Goal: Task Accomplishment & Management: Use online tool/utility

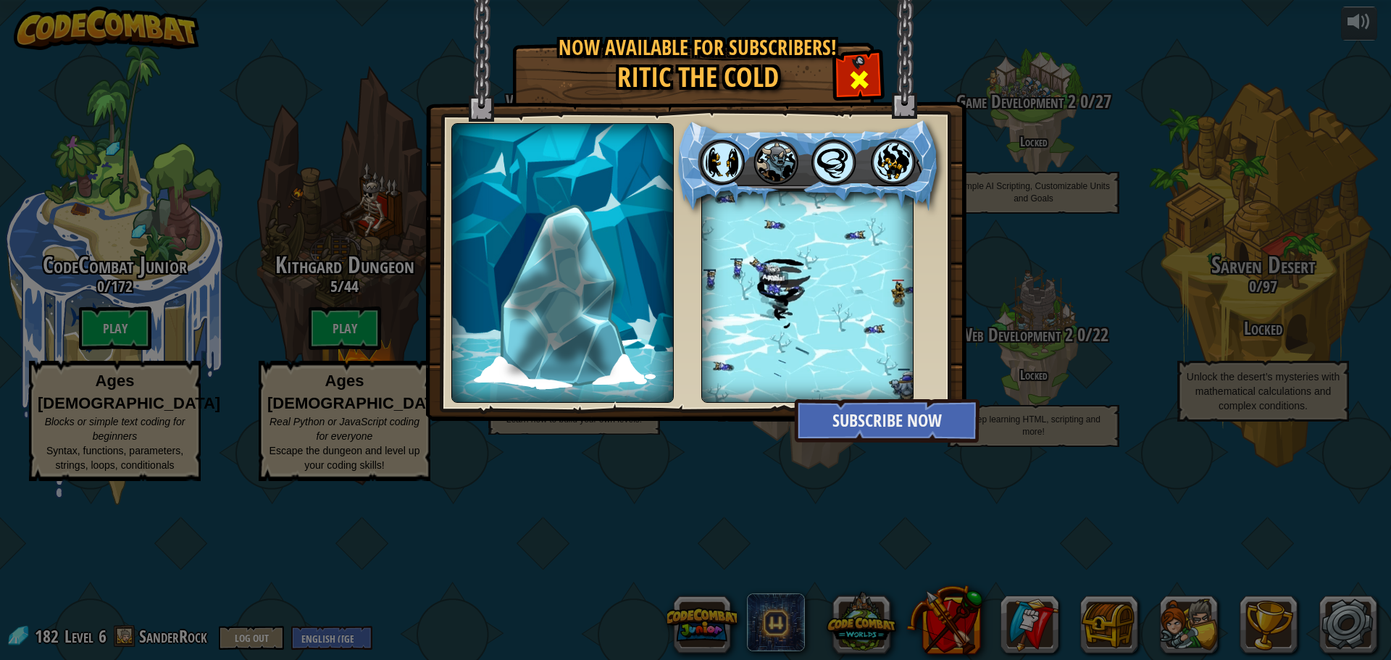
click at [858, 88] on span at bounding box center [859, 79] width 23 height 23
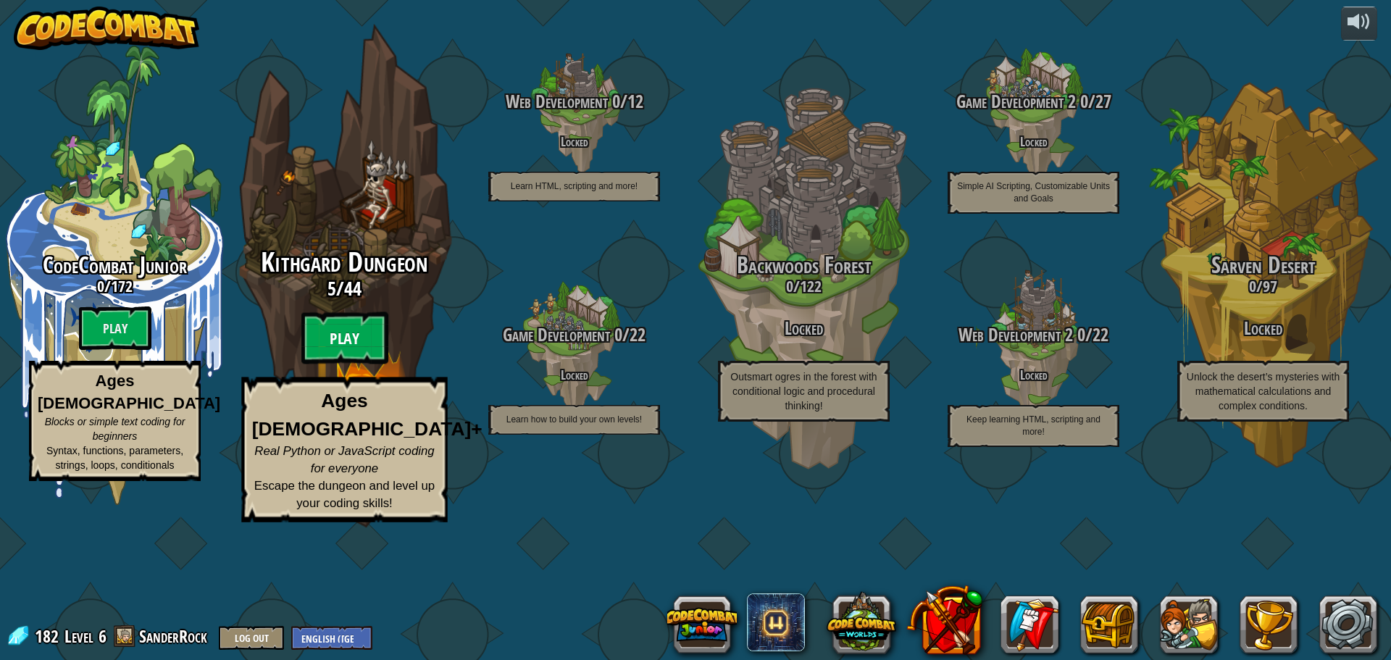
click at [357, 364] on btn "Play" at bounding box center [344, 338] width 87 height 52
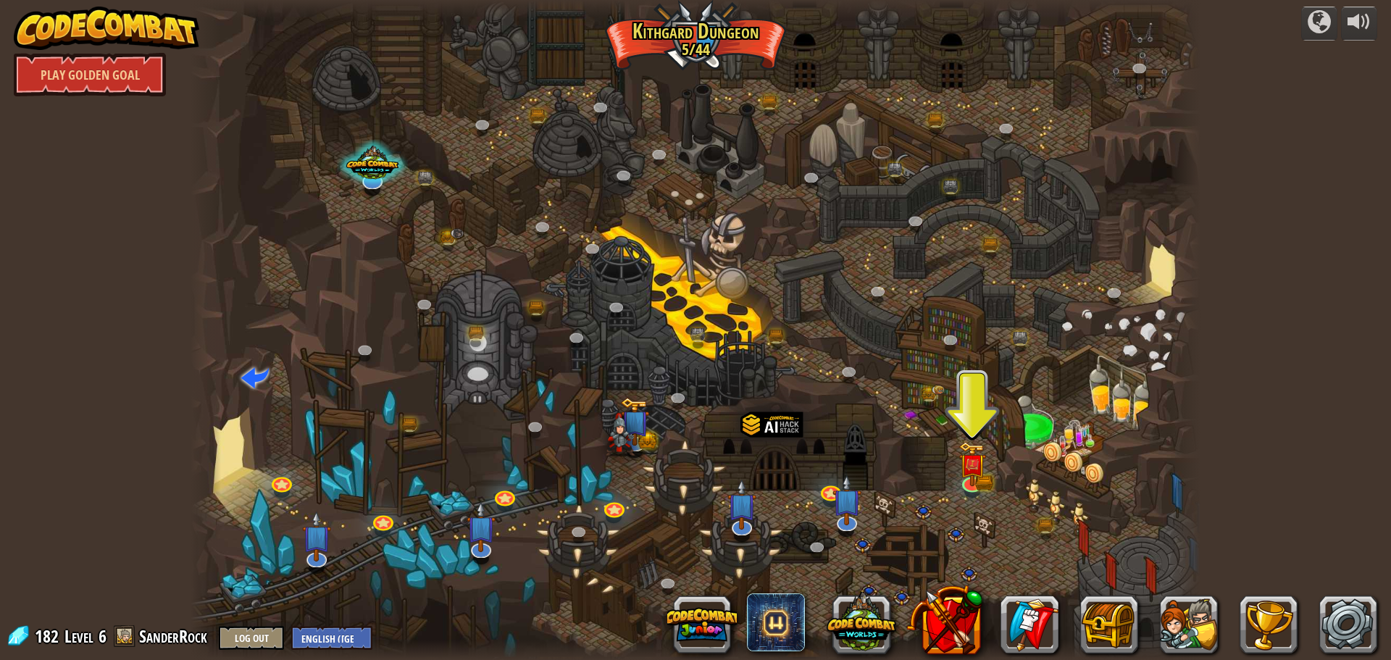
click at [995, 478] on div at bounding box center [696, 330] width 1010 height 660
click at [984, 478] on img at bounding box center [972, 452] width 27 height 59
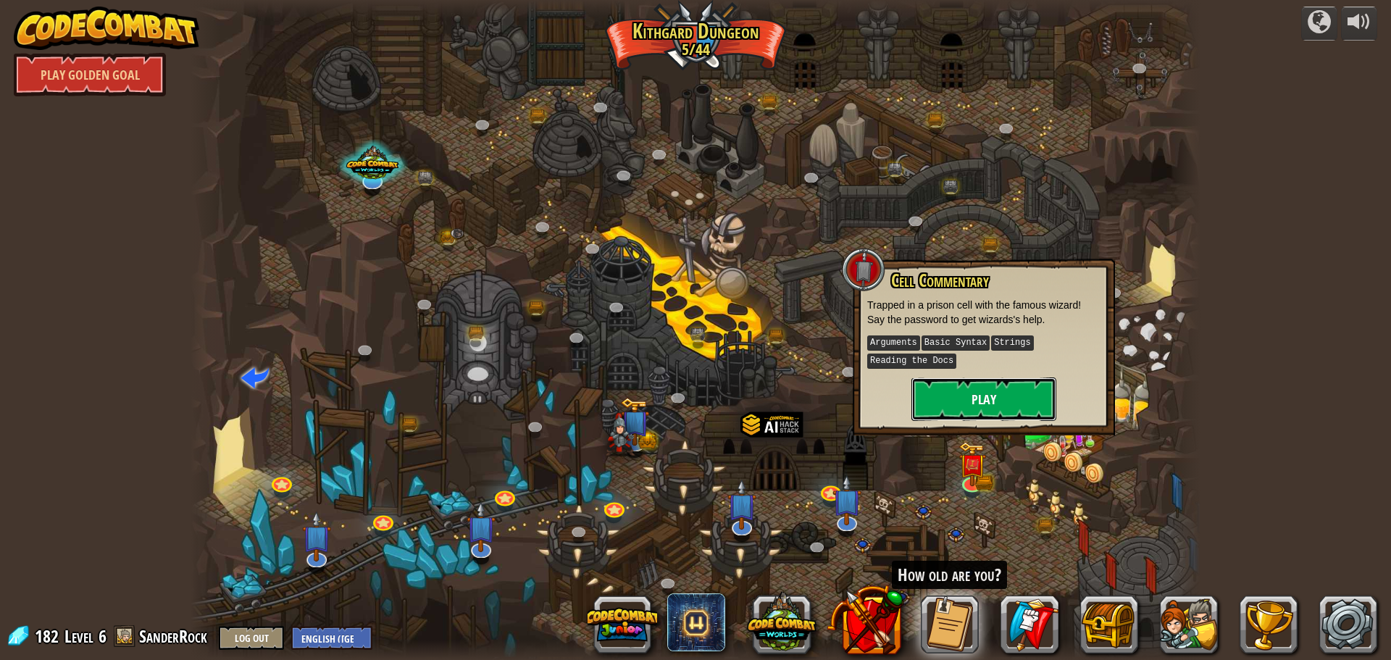
click at [1004, 418] on button "Play" at bounding box center [984, 399] width 145 height 43
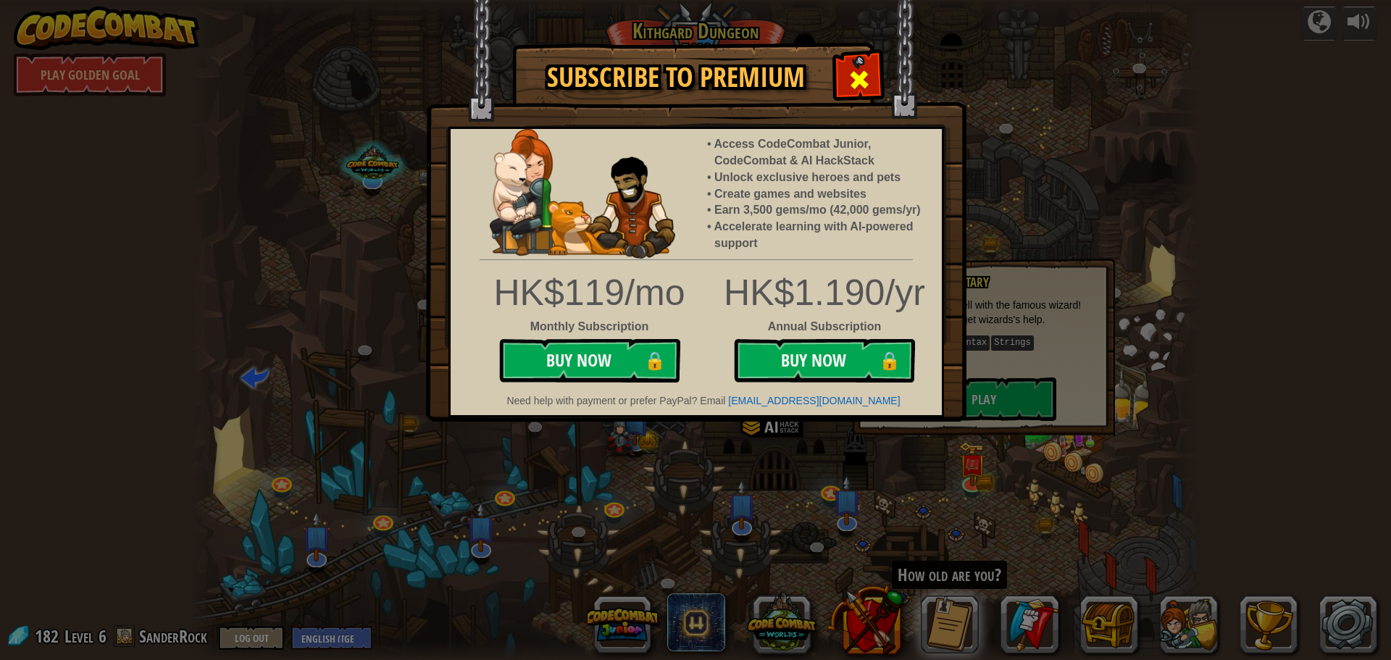
click at [862, 76] on span at bounding box center [859, 79] width 23 height 23
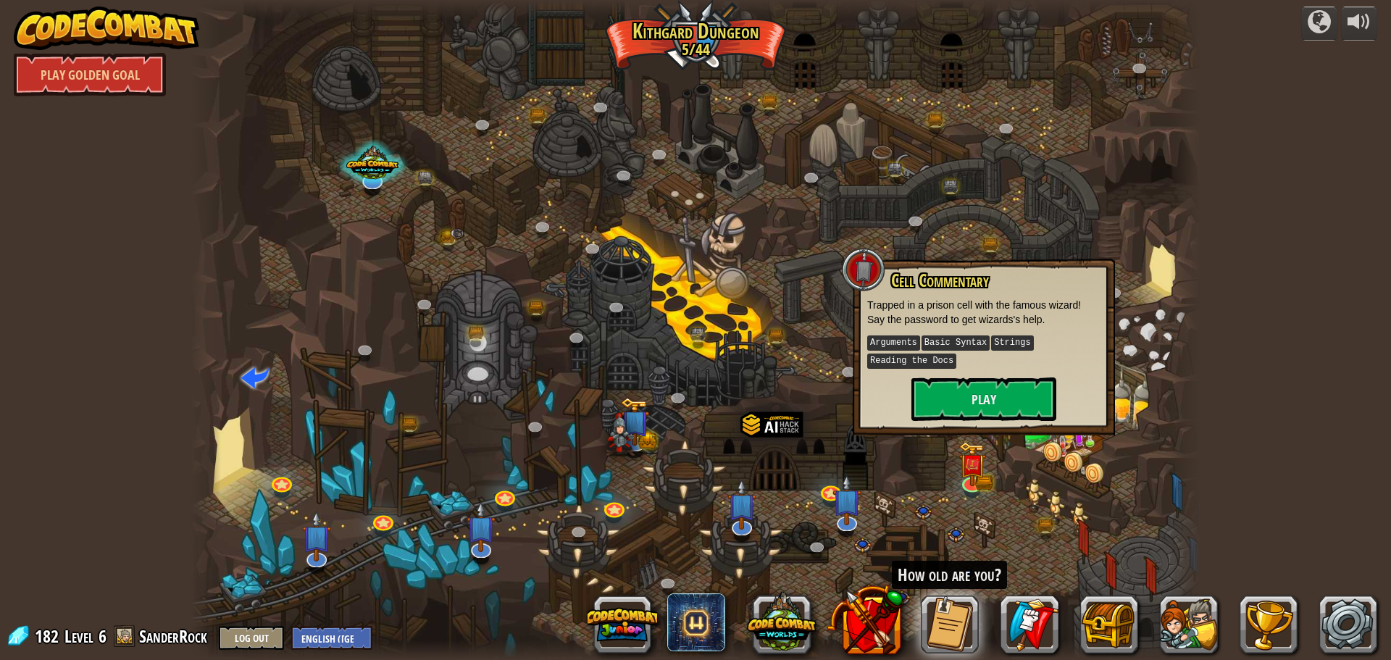
click at [993, 162] on div at bounding box center [696, 330] width 1010 height 660
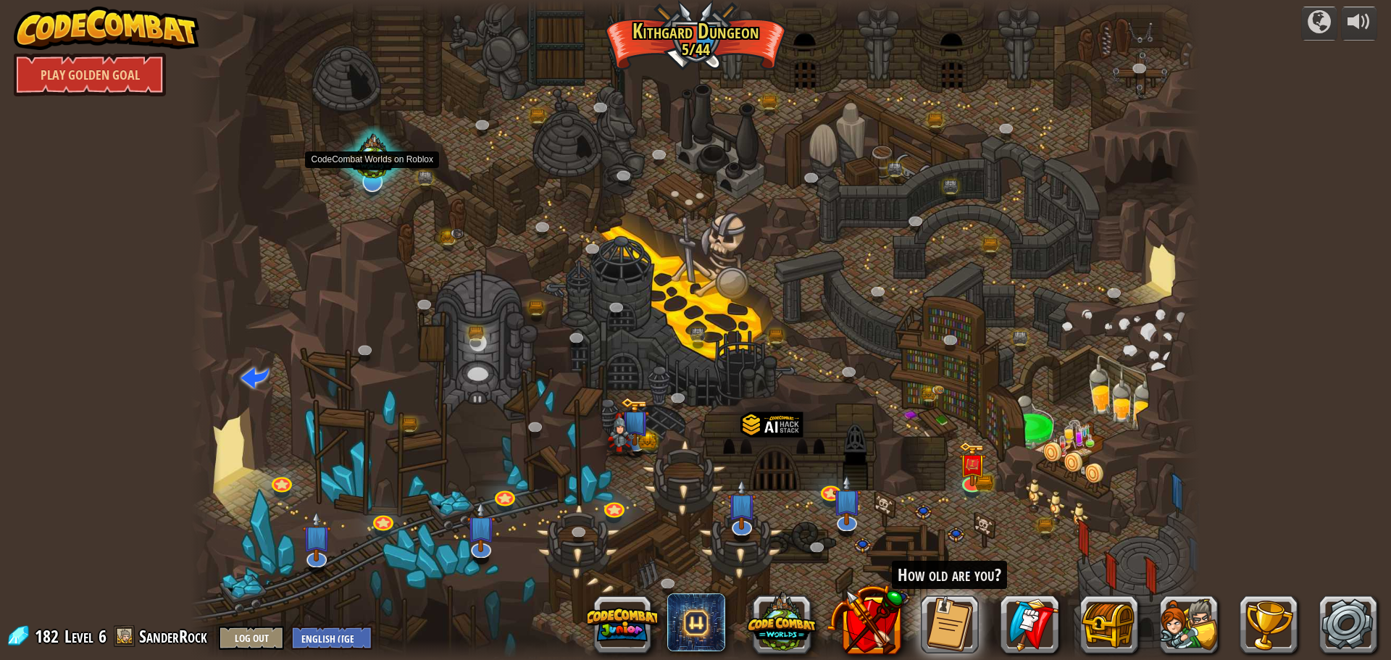
click at [381, 161] on div at bounding box center [372, 158] width 71 height 67
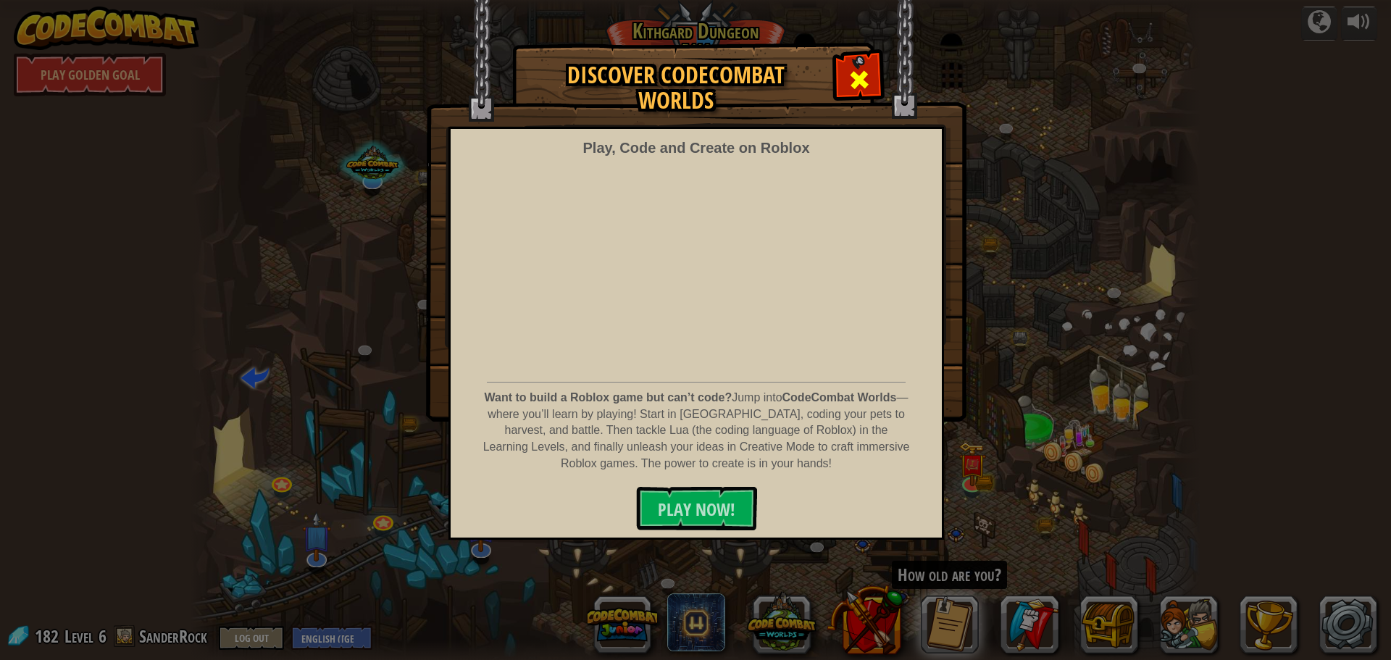
click at [851, 85] on span at bounding box center [859, 79] width 23 height 23
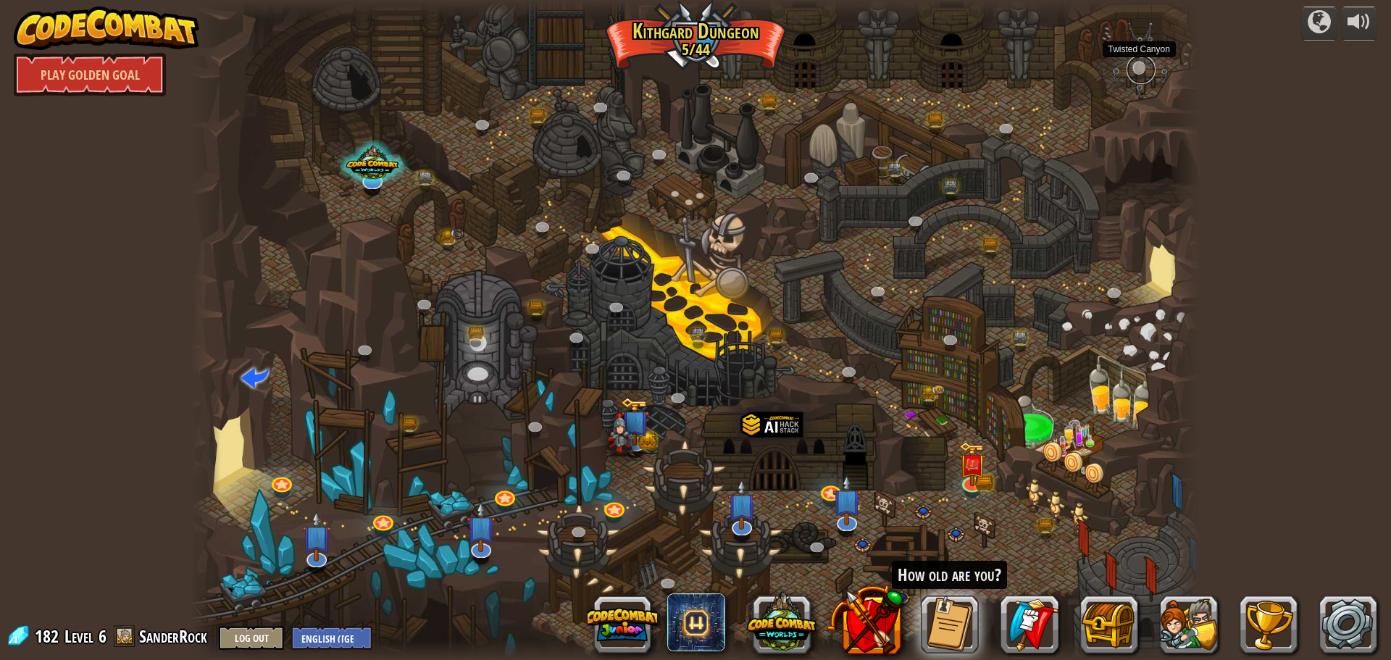
click at [1141, 71] on link at bounding box center [1141, 69] width 29 height 29
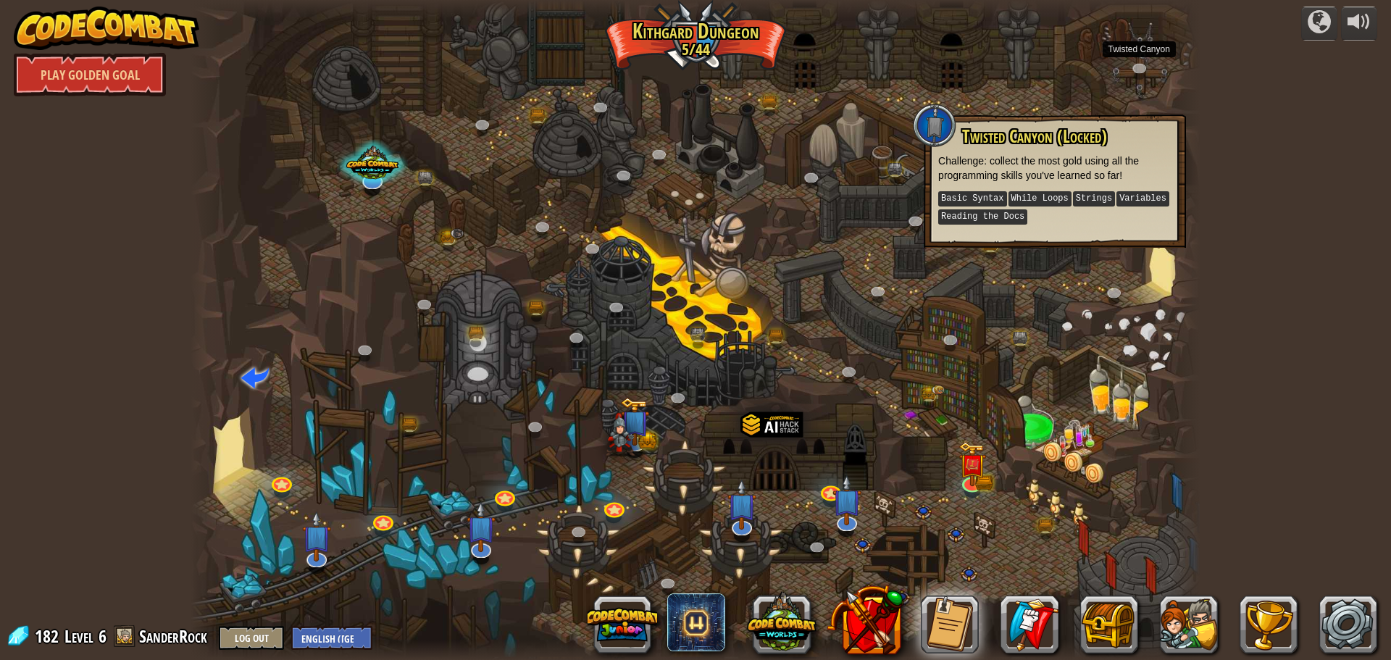
click at [896, 104] on div at bounding box center [696, 330] width 1010 height 660
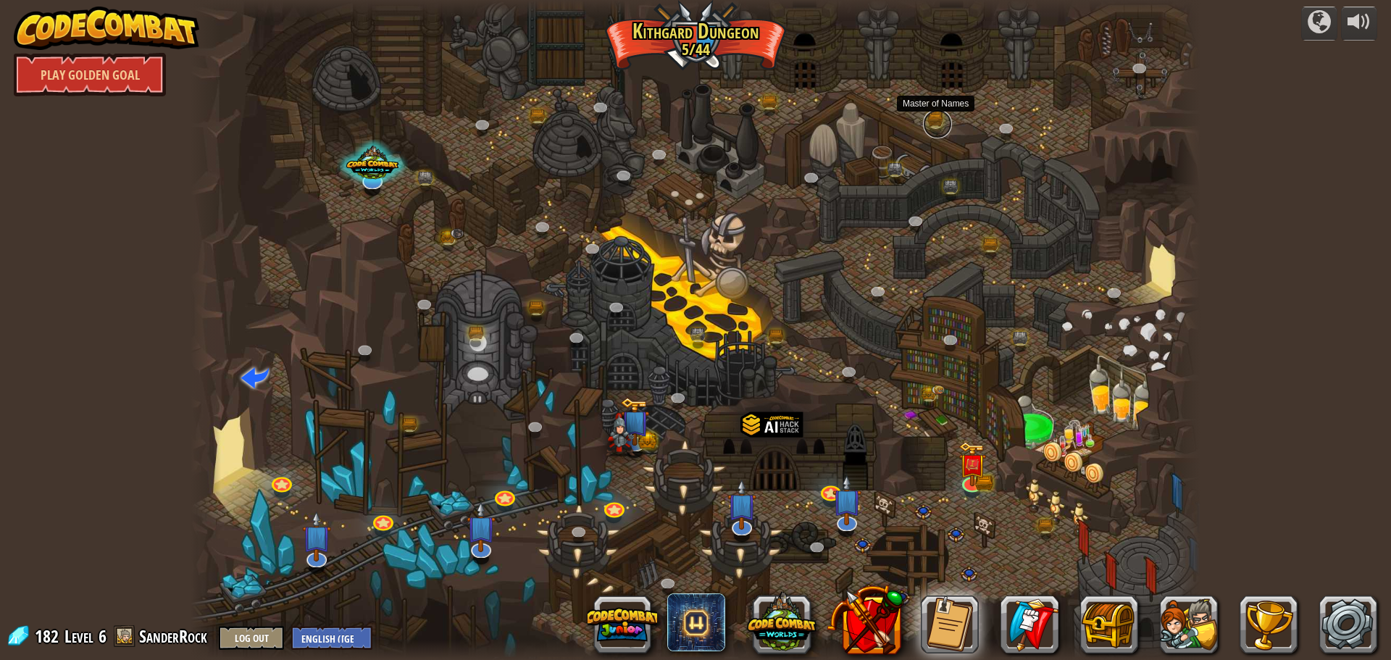
click at [931, 120] on link at bounding box center [937, 123] width 29 height 29
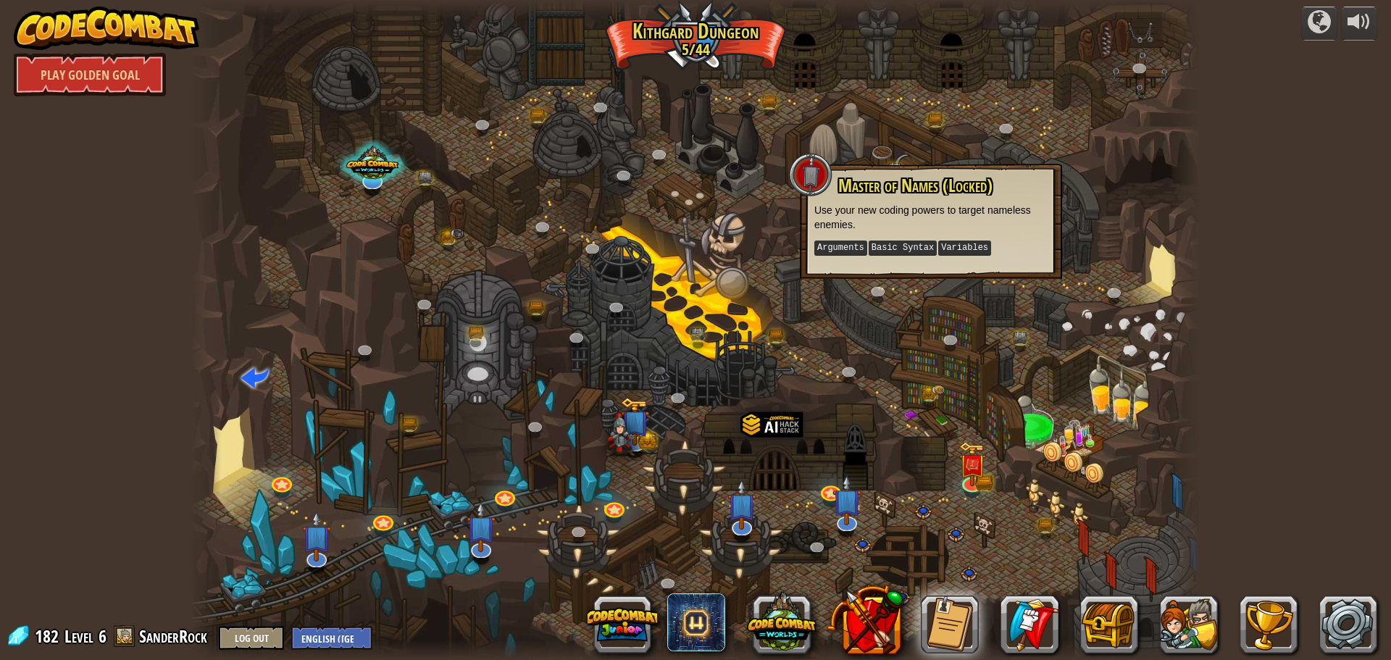
click at [785, 298] on div at bounding box center [696, 330] width 1010 height 660
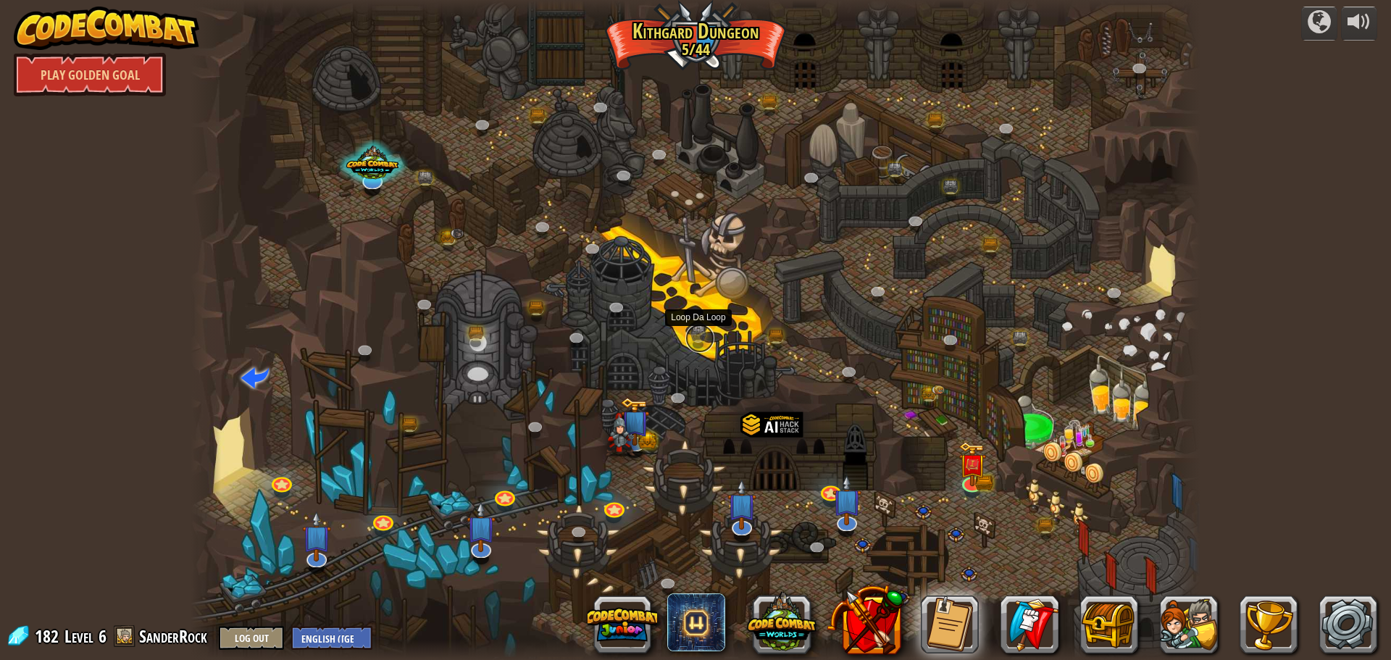
click at [701, 333] on link at bounding box center [699, 338] width 29 height 29
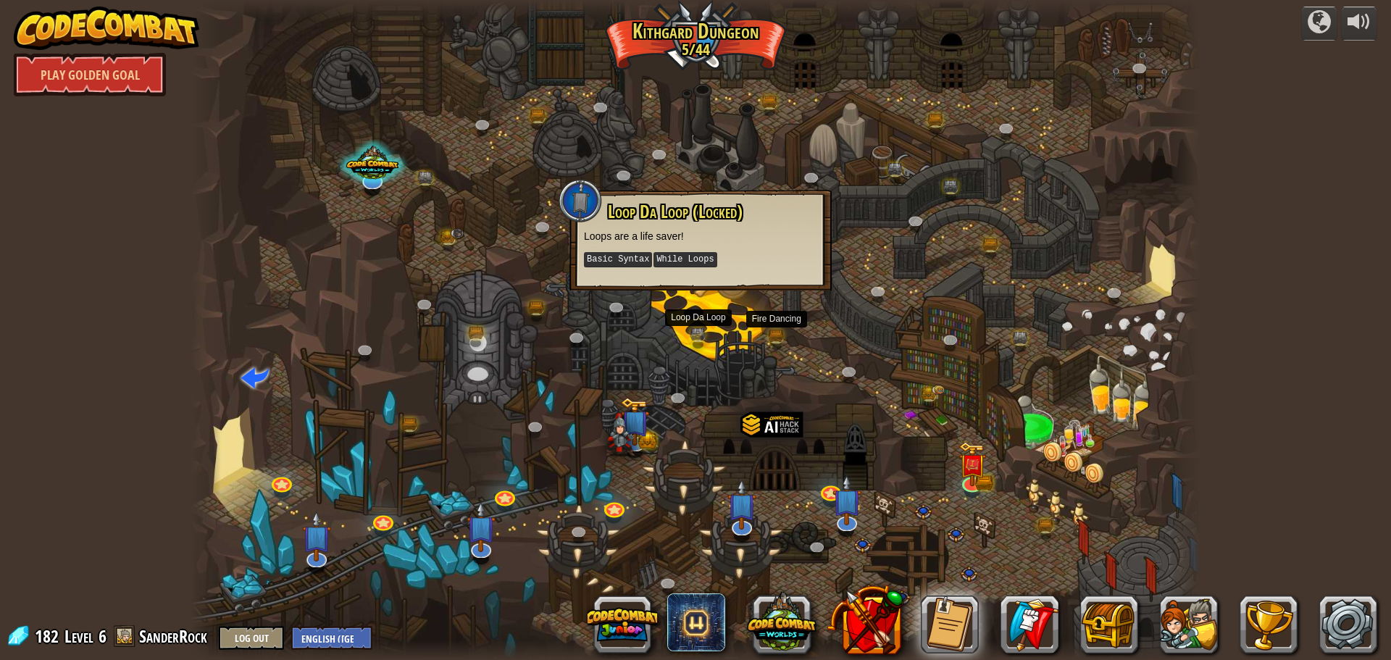
click at [789, 347] on div at bounding box center [696, 330] width 1010 height 660
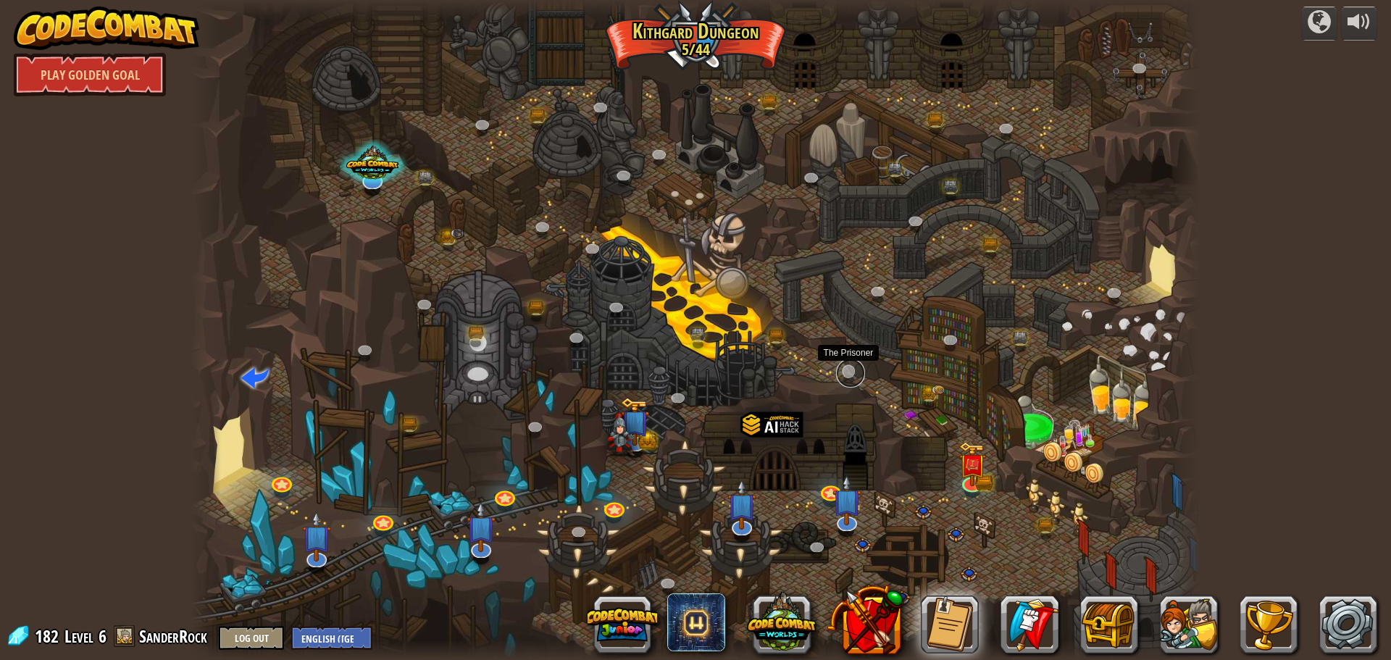
click at [851, 375] on link at bounding box center [850, 373] width 29 height 29
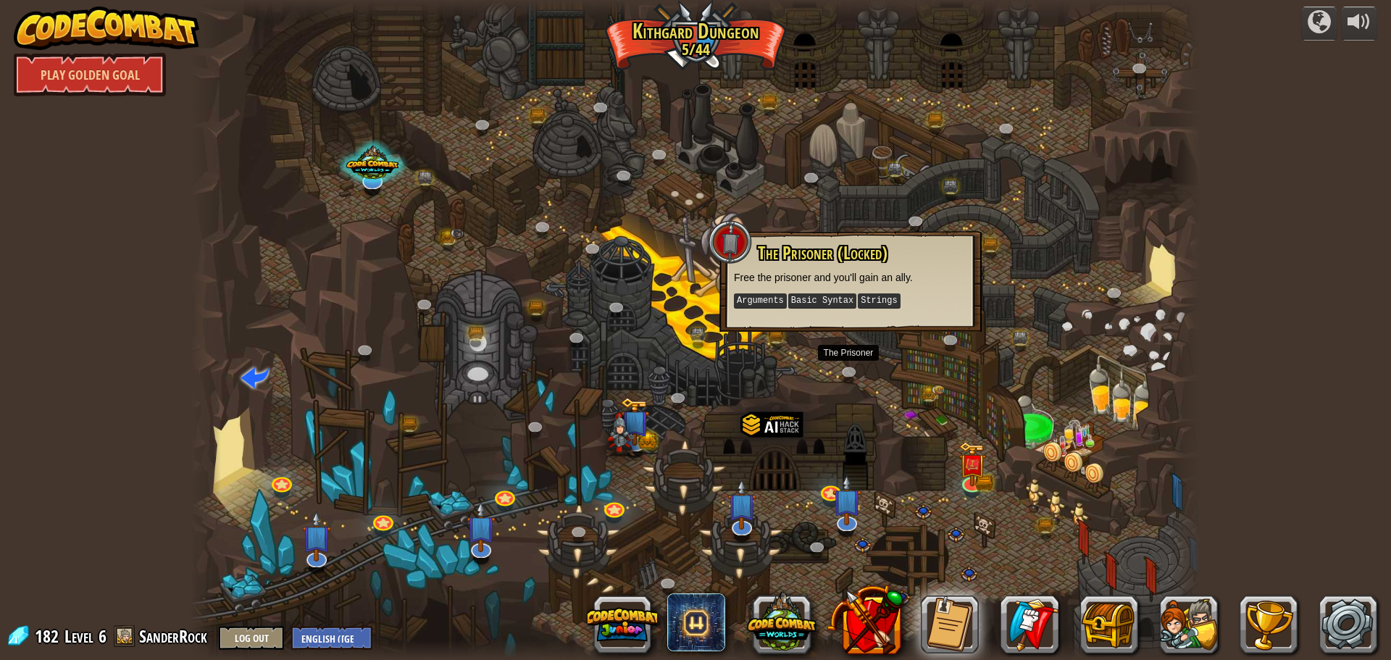
click at [886, 383] on div at bounding box center [696, 330] width 1010 height 660
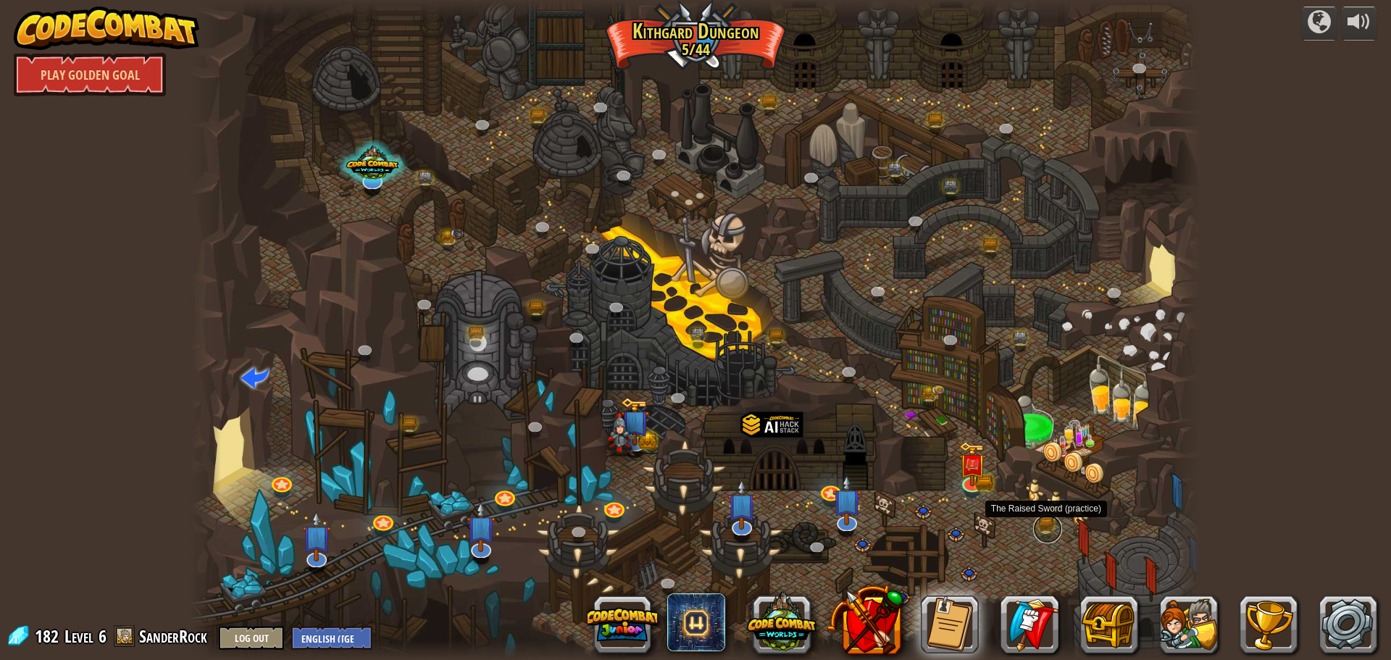
click at [1044, 528] on link at bounding box center [1047, 528] width 29 height 29
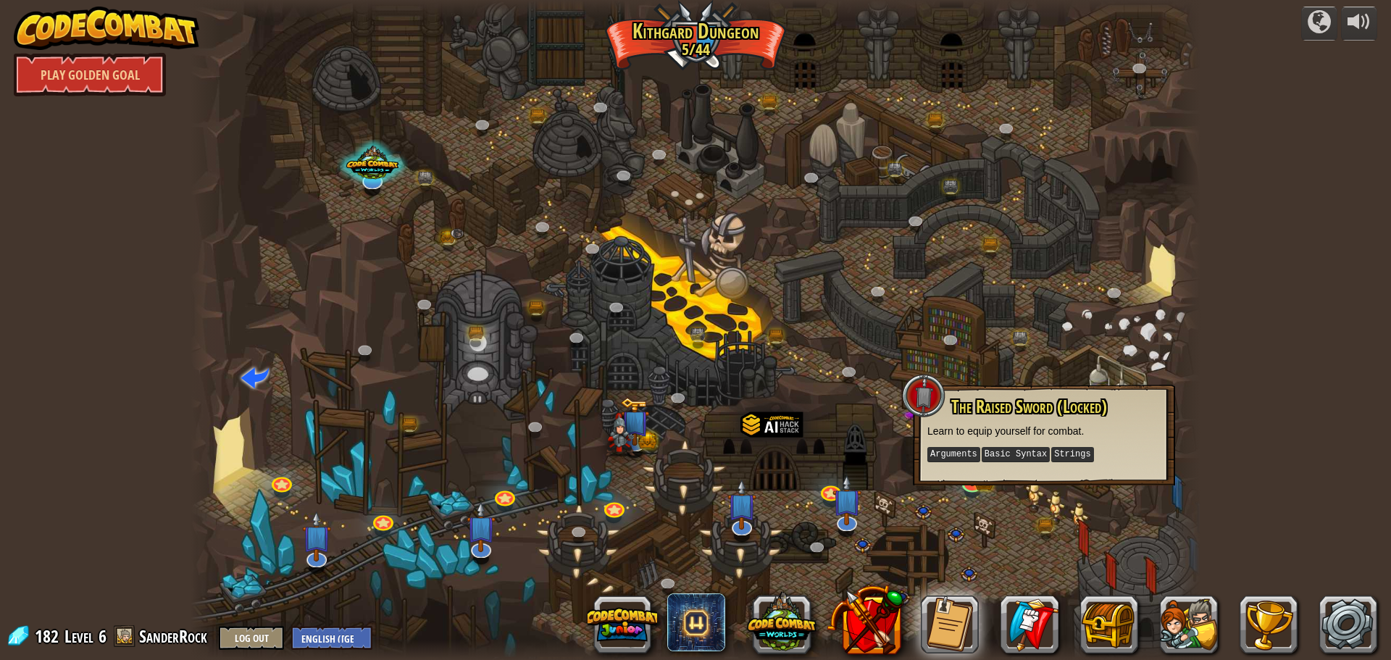
click at [1120, 550] on div at bounding box center [696, 330] width 1010 height 660
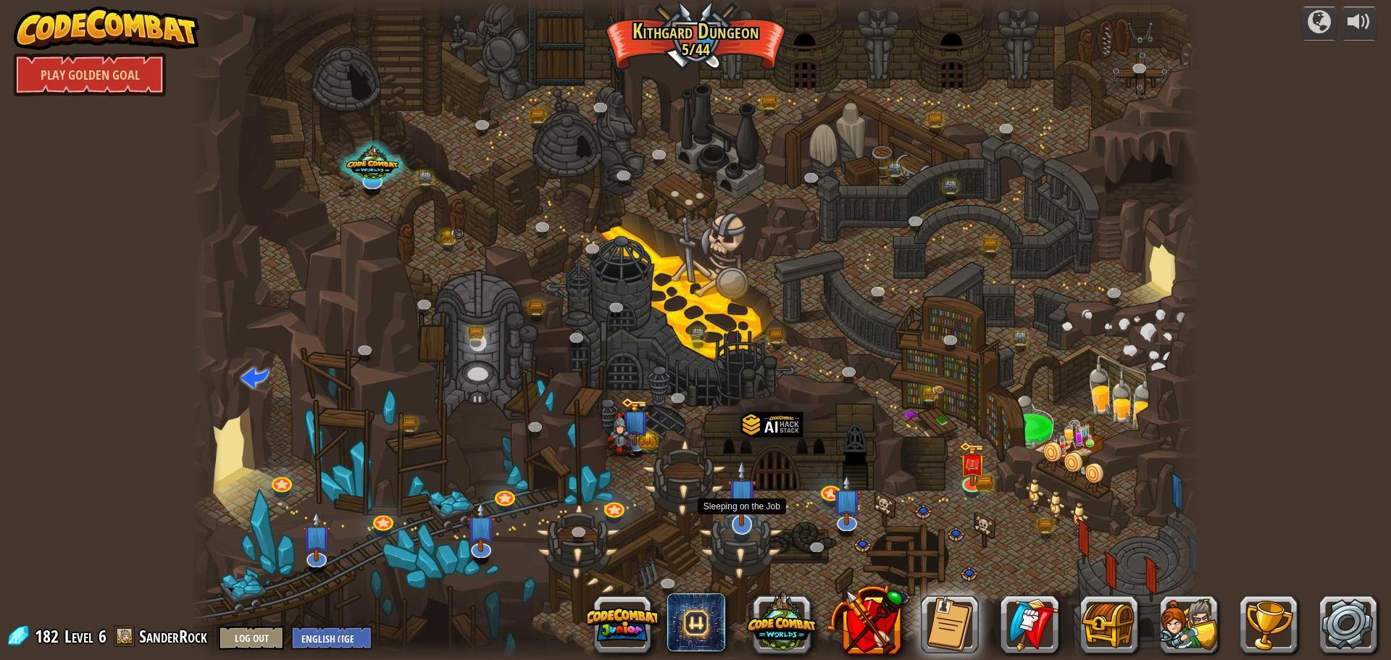
click at [747, 503] on img at bounding box center [743, 492] width 30 height 67
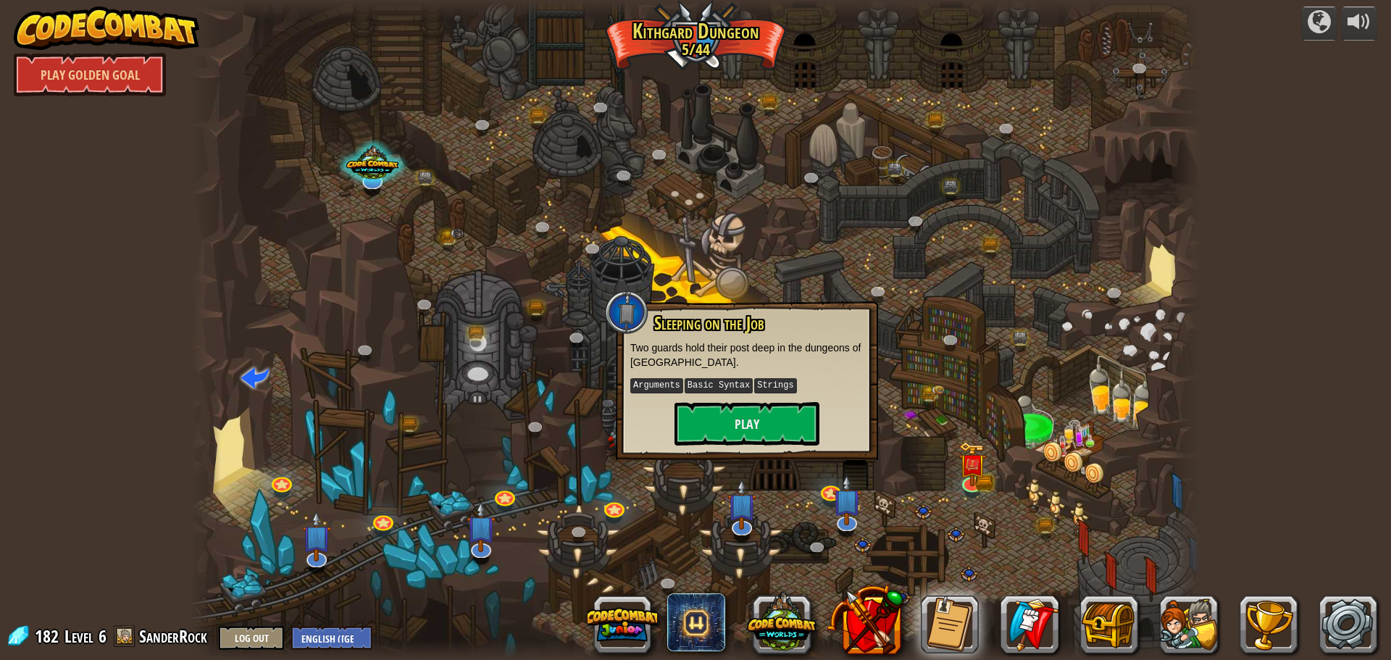
click at [899, 414] on div at bounding box center [696, 330] width 1010 height 660
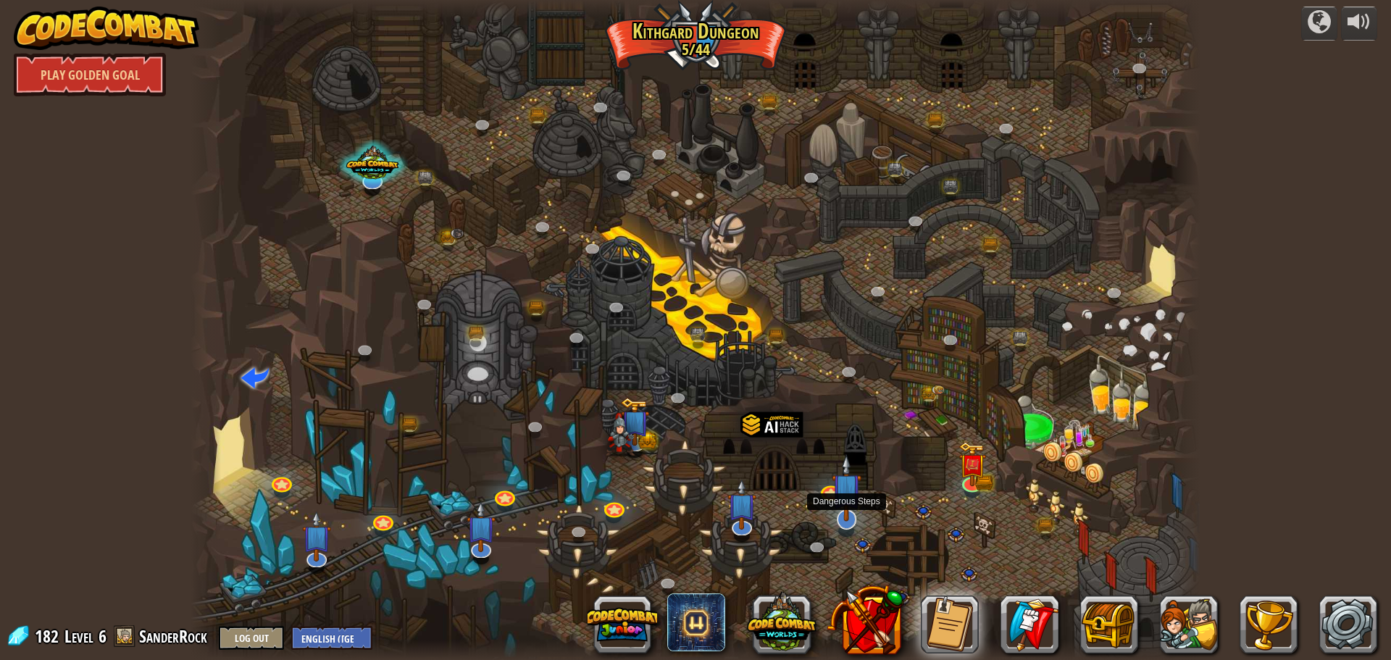
click at [856, 500] on img at bounding box center [847, 487] width 30 height 67
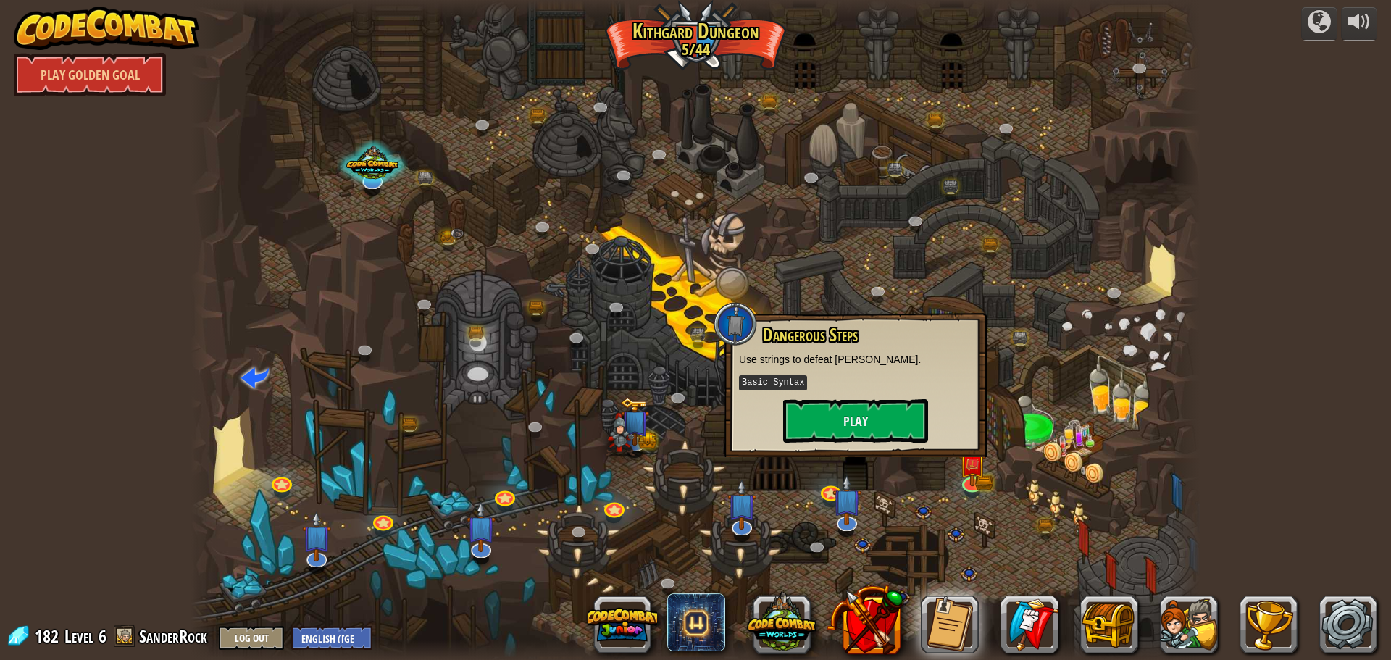
click at [999, 372] on div at bounding box center [696, 330] width 1010 height 660
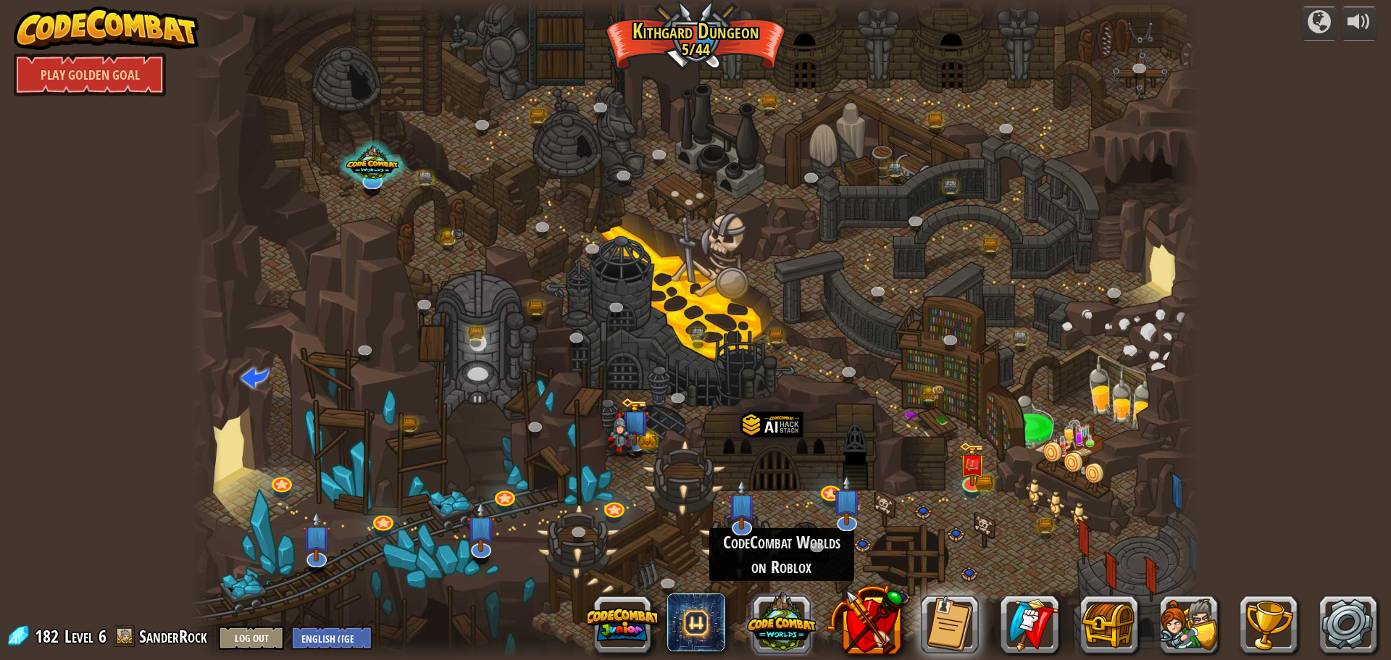
click at [807, 605] on button at bounding box center [782, 622] width 70 height 70
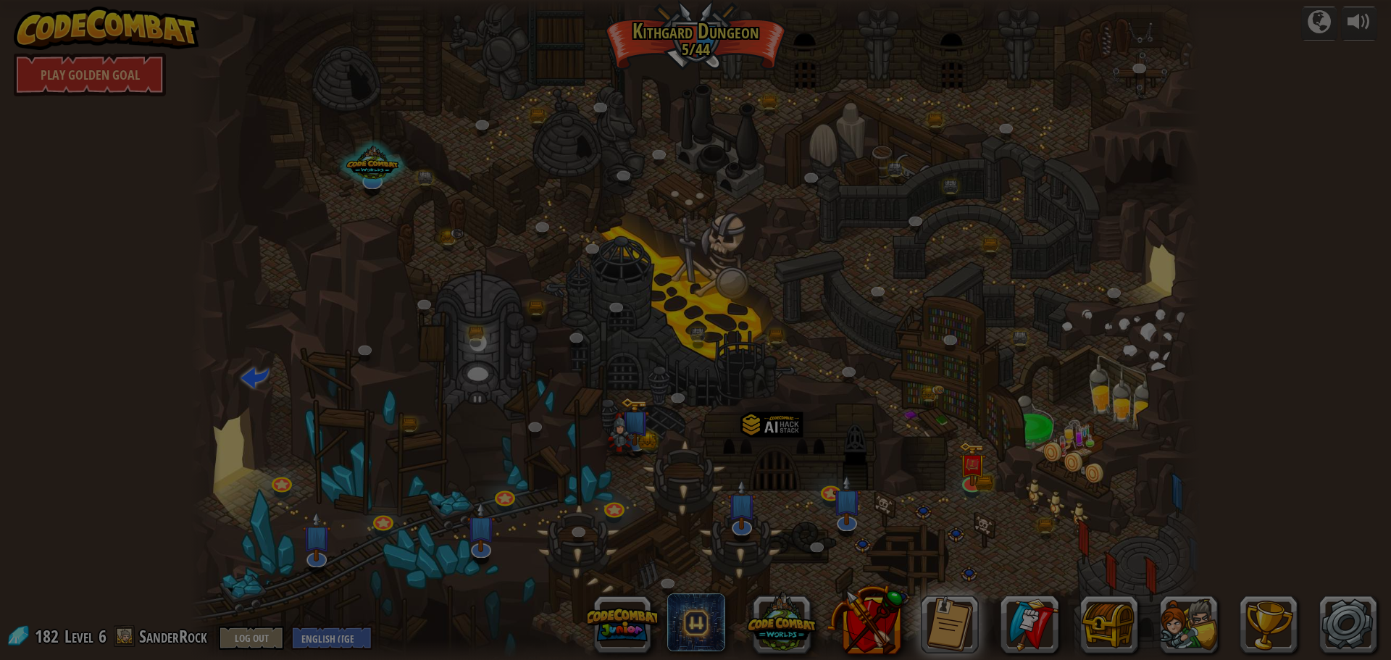
click at [859, 572] on div at bounding box center [695, 330] width 1391 height 660
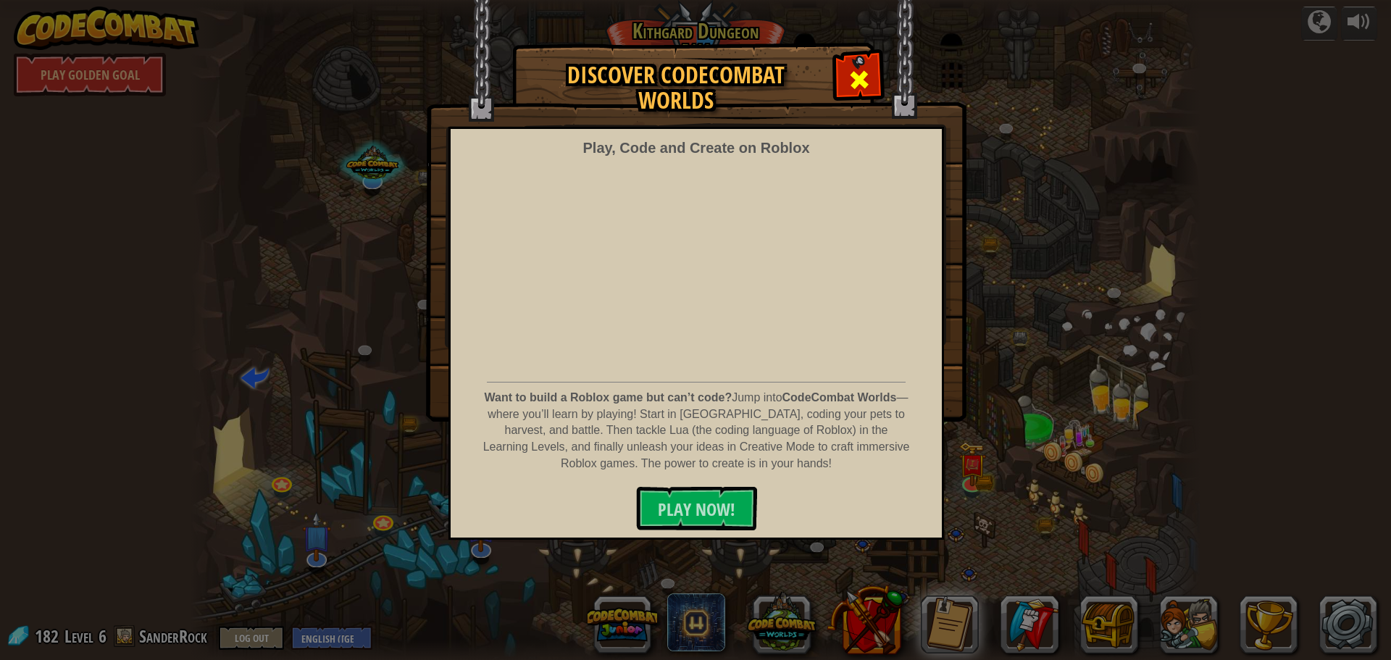
click at [877, 91] on div at bounding box center [859, 78] width 46 height 46
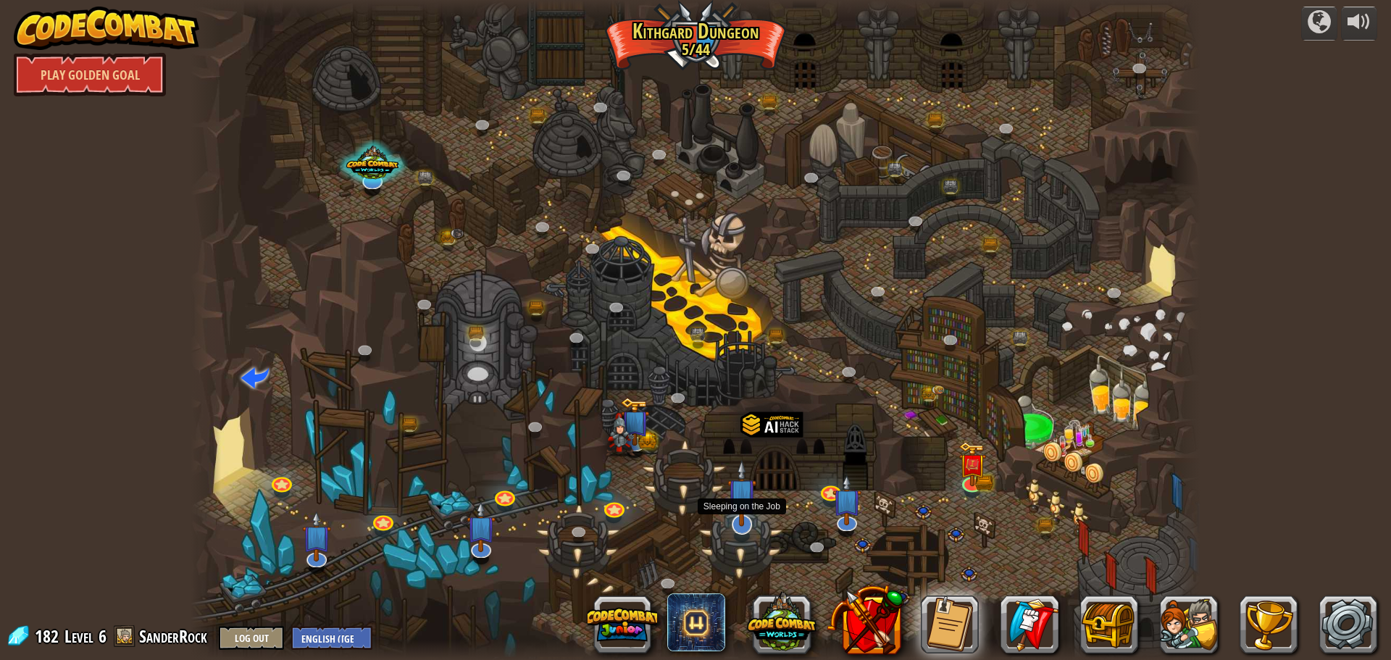
click at [740, 509] on img at bounding box center [743, 492] width 30 height 67
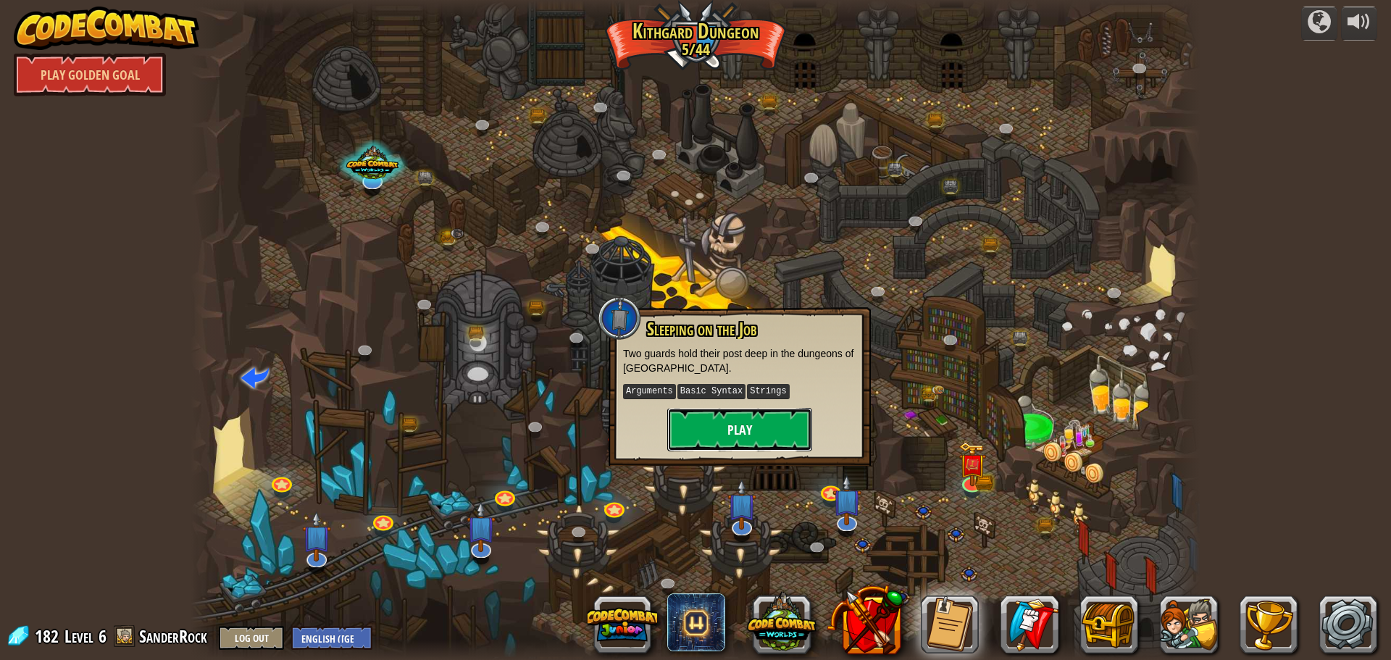
click at [751, 446] on button "Play" at bounding box center [739, 429] width 145 height 43
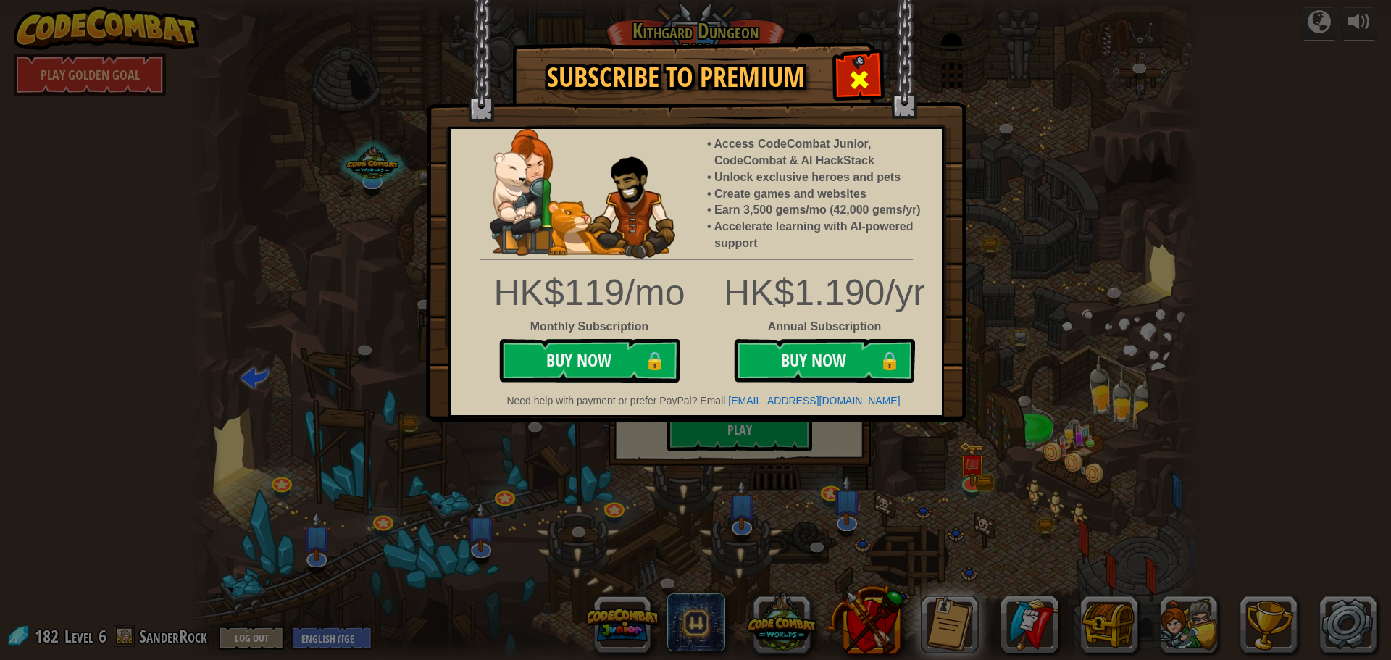
click at [846, 98] on div at bounding box center [859, 78] width 46 height 46
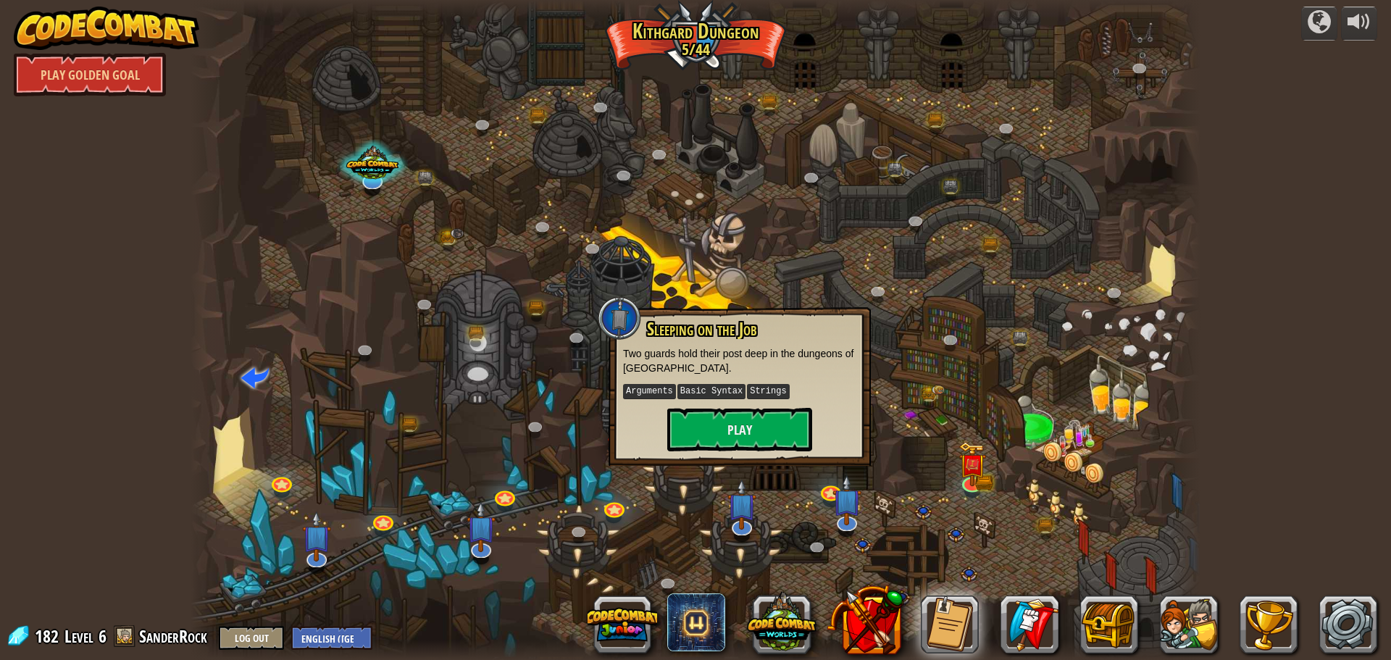
click at [630, 319] on div at bounding box center [619, 317] width 43 height 43
drag, startPoint x: 796, startPoint y: 535, endPoint x: 806, endPoint y: 532, distance: 10.6
click at [799, 535] on div at bounding box center [696, 330] width 1010 height 660
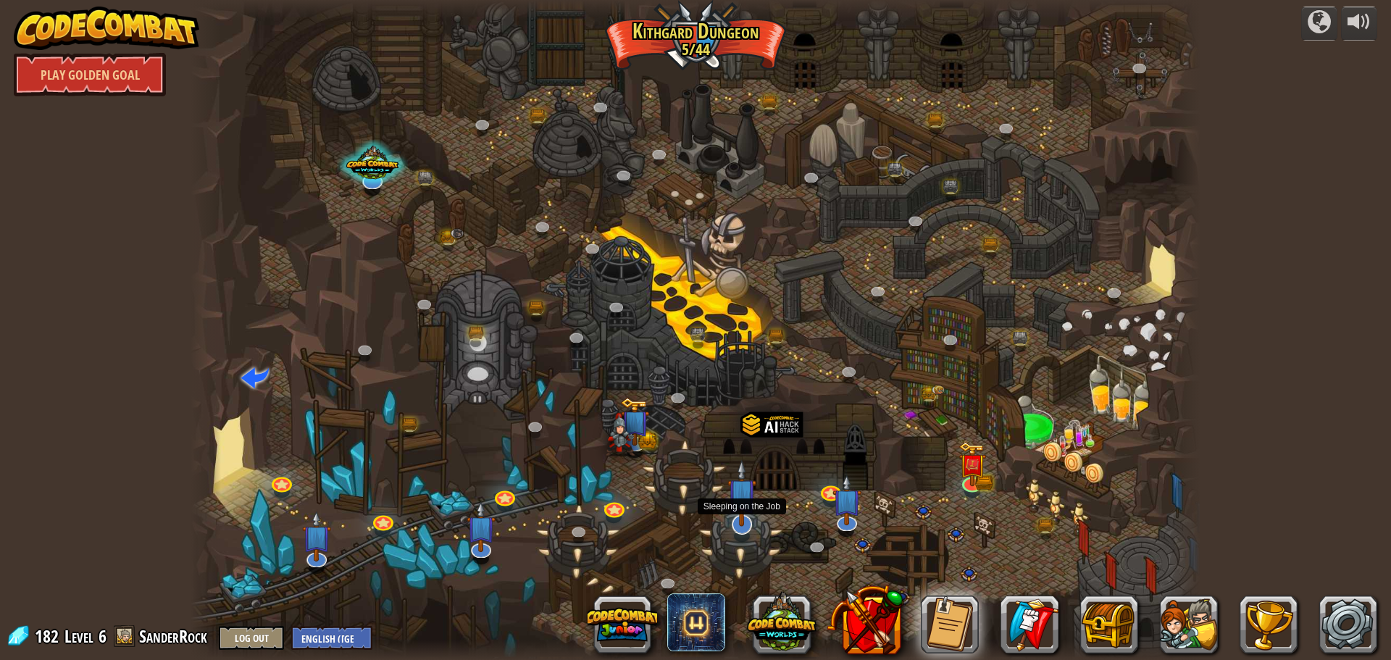
click at [741, 517] on img at bounding box center [743, 492] width 30 height 67
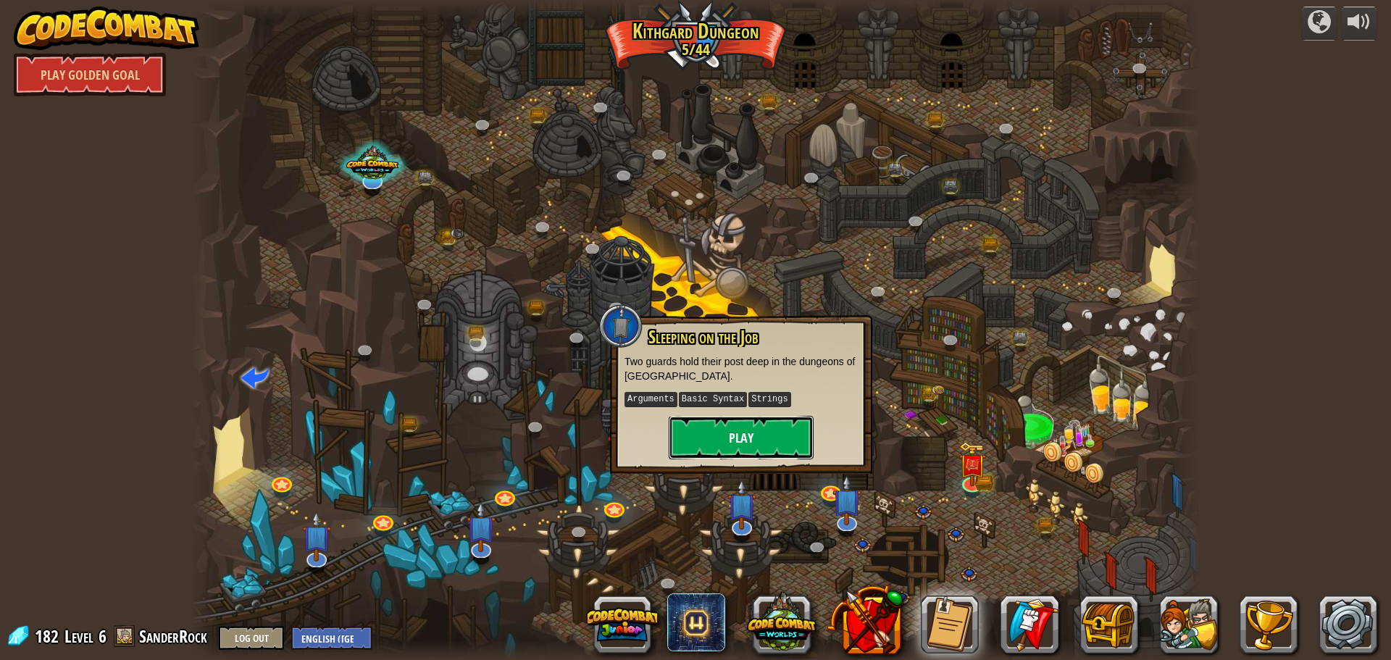
click at [771, 450] on button "Play" at bounding box center [741, 437] width 145 height 43
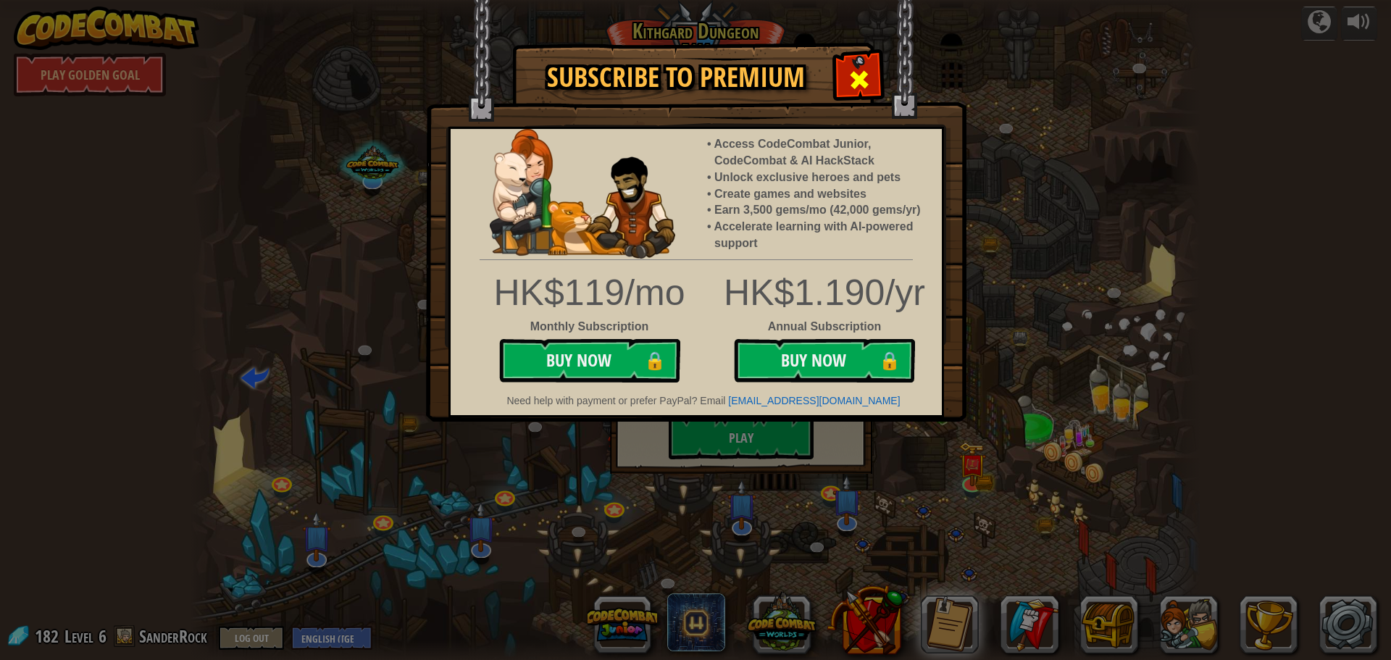
click at [870, 82] on span at bounding box center [859, 79] width 23 height 23
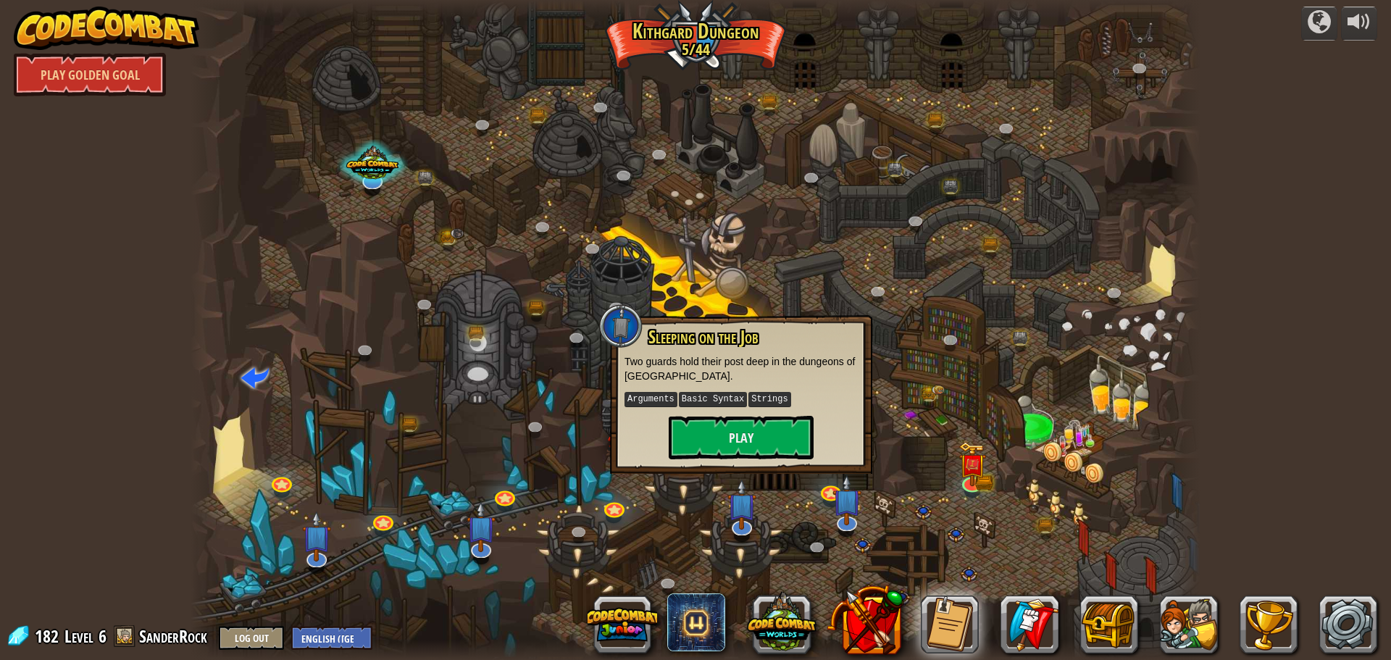
click at [714, 293] on div at bounding box center [696, 330] width 1010 height 660
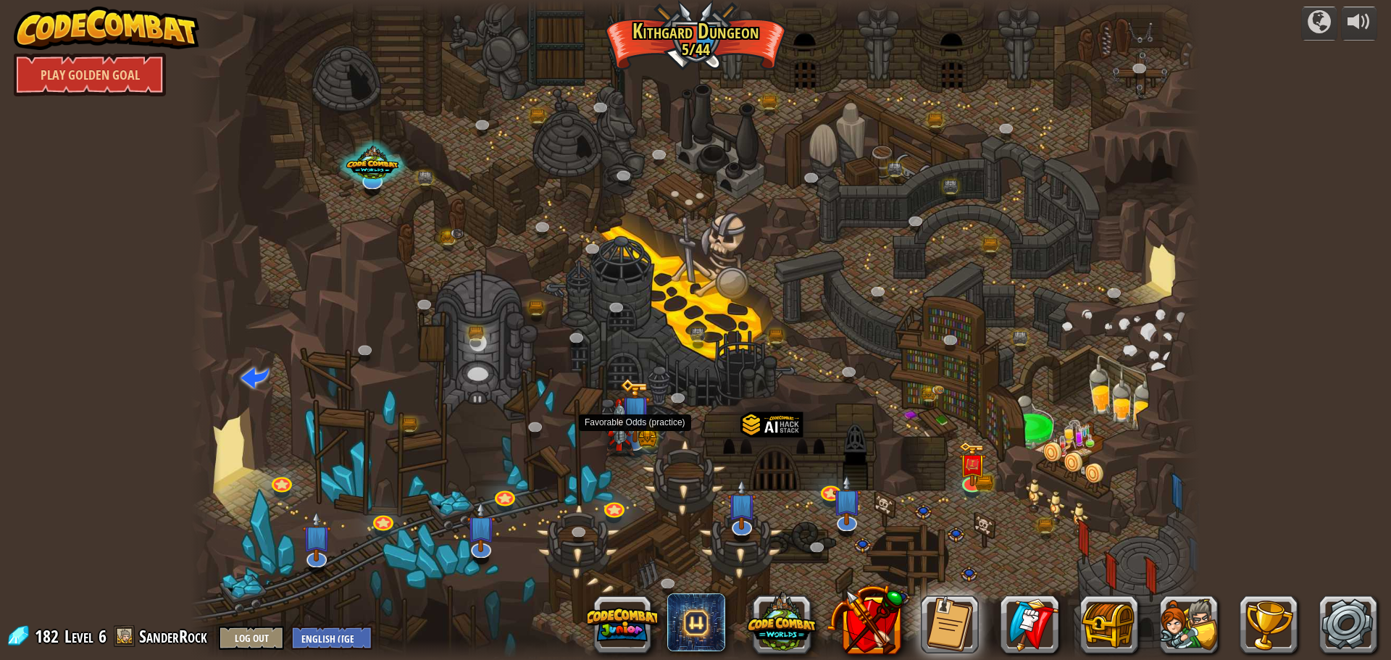
click at [634, 430] on img at bounding box center [621, 427] width 30 height 57
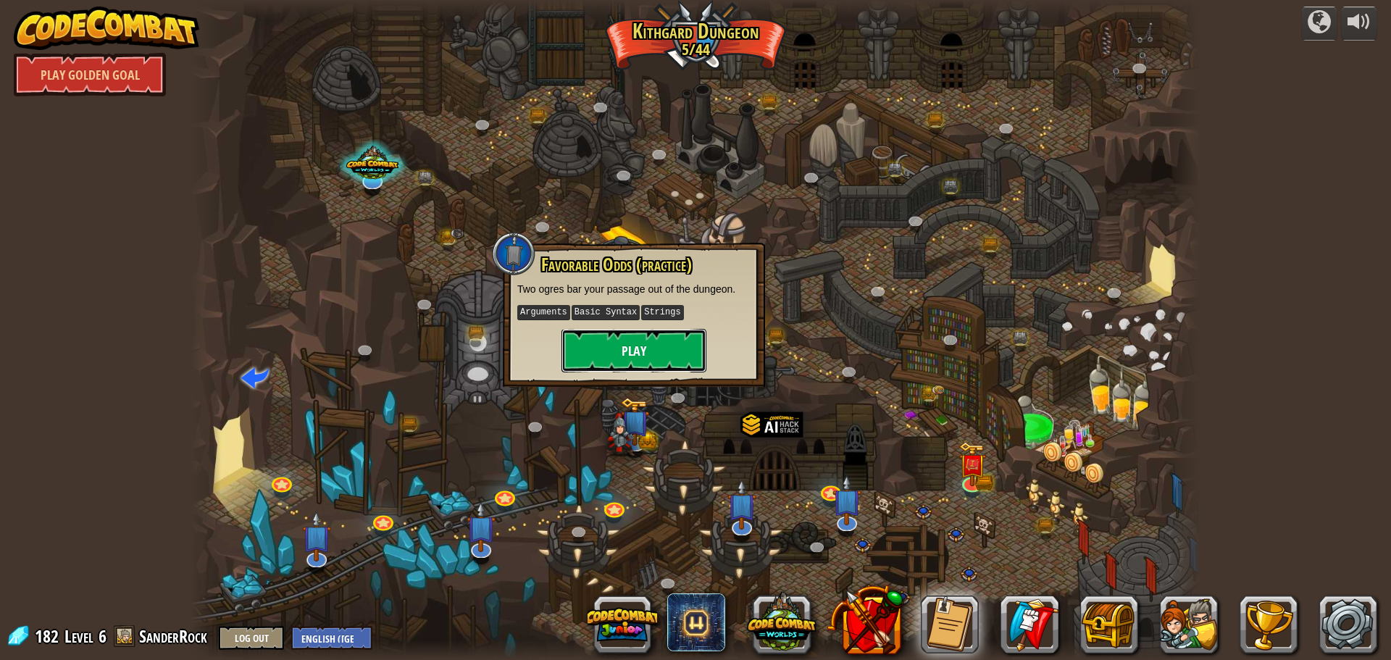
click at [629, 355] on button "Play" at bounding box center [634, 350] width 145 height 43
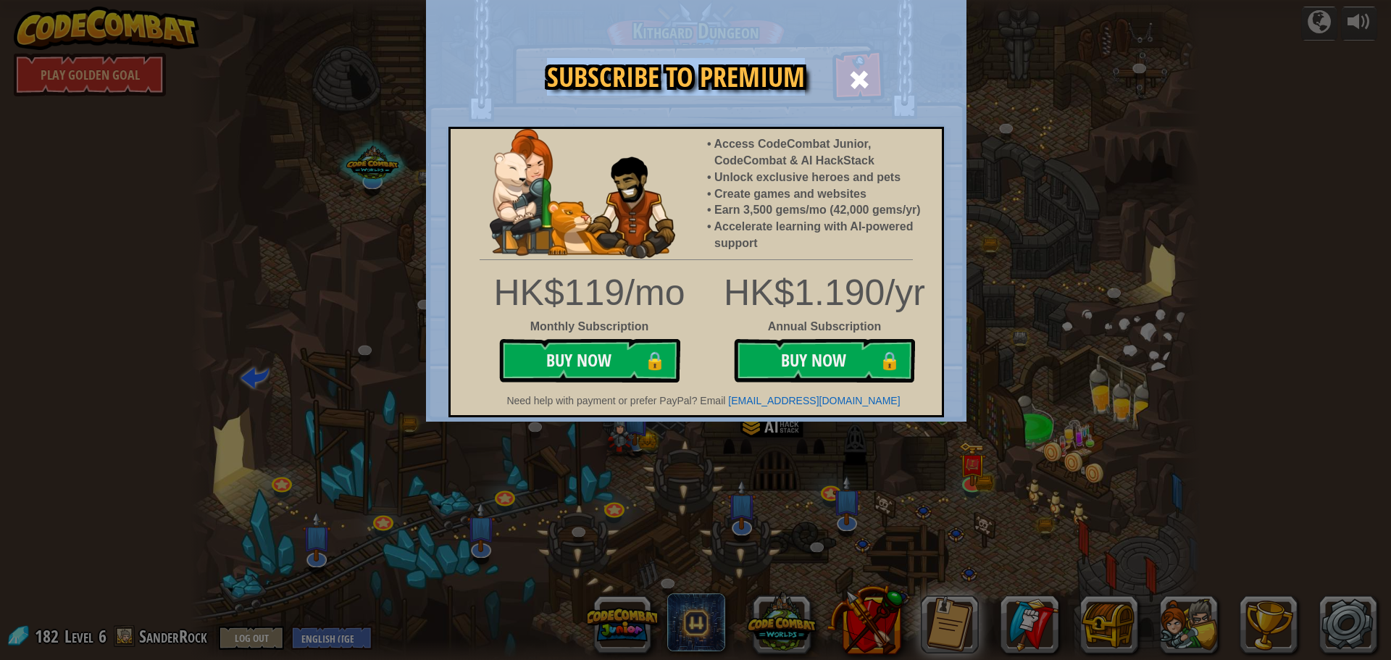
click at [856, 45] on div "Subscribe to Premium Access CodeCombat Junior, CodeCombat & AI HackStack Unlock…" at bounding box center [695, 43] width 541 height 1
click at [864, 69] on span at bounding box center [859, 79] width 23 height 23
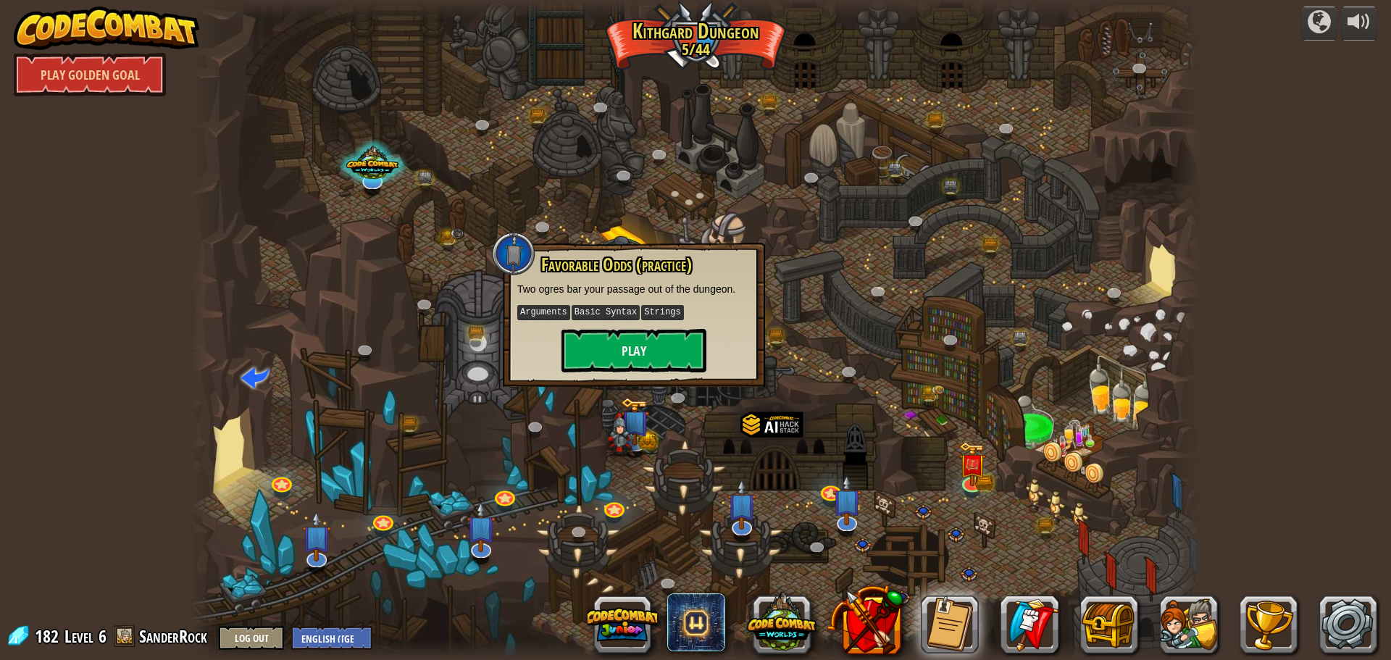
click at [1025, 116] on div at bounding box center [696, 330] width 1010 height 660
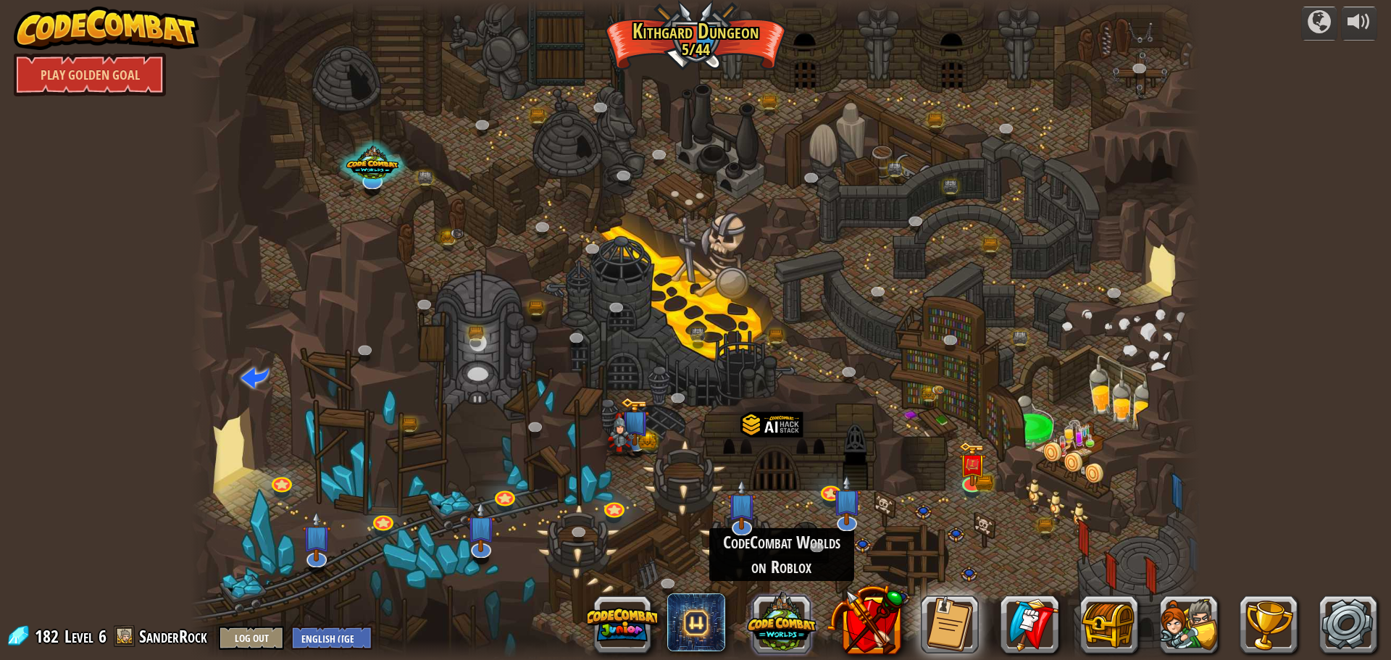
click at [789, 619] on button at bounding box center [782, 622] width 70 height 70
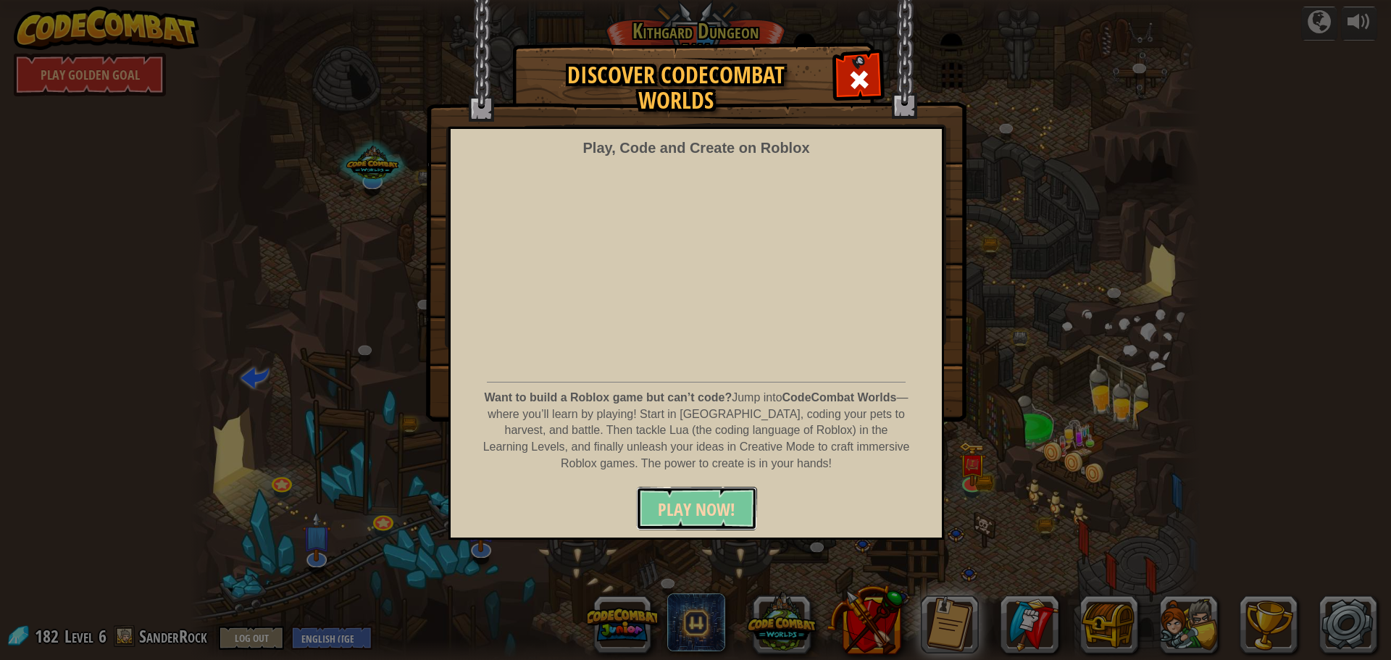
click at [726, 500] on span "PLAY NOW!" at bounding box center [697, 509] width 78 height 23
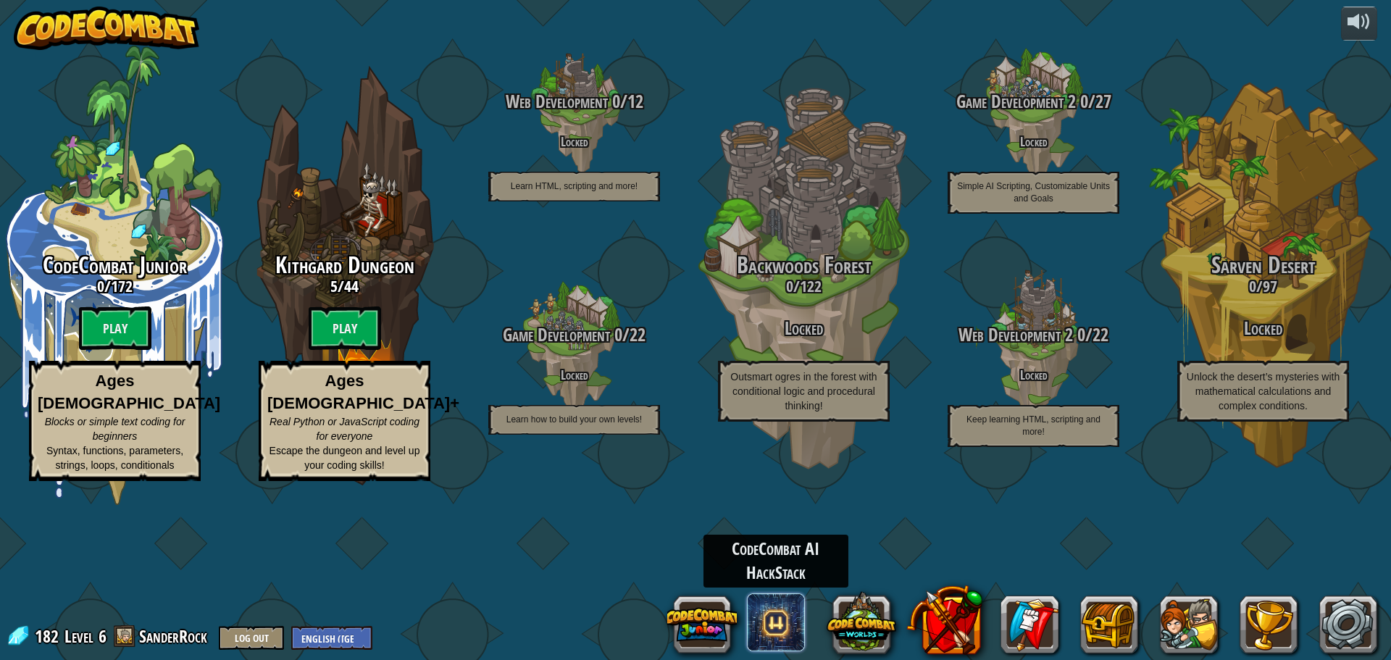
click at [787, 624] on span at bounding box center [776, 622] width 58 height 58
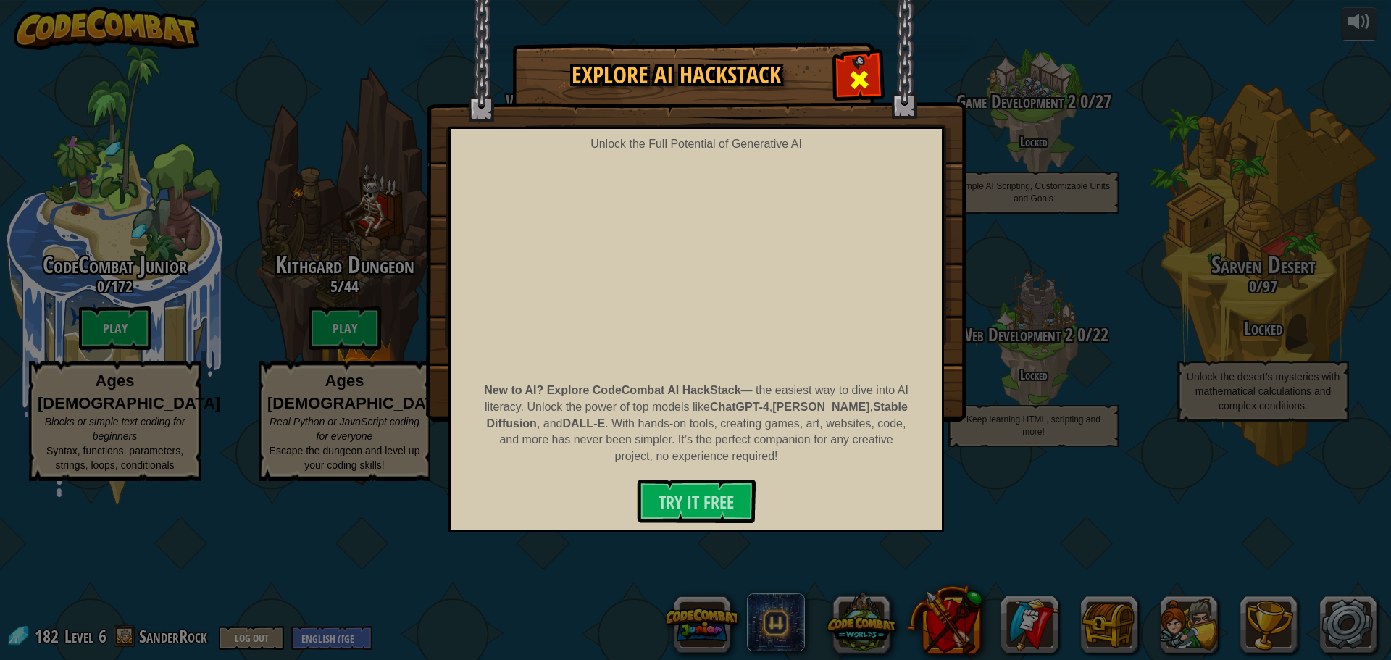
click at [868, 88] on span at bounding box center [859, 79] width 23 height 23
